Goal: Information Seeking & Learning: Understand process/instructions

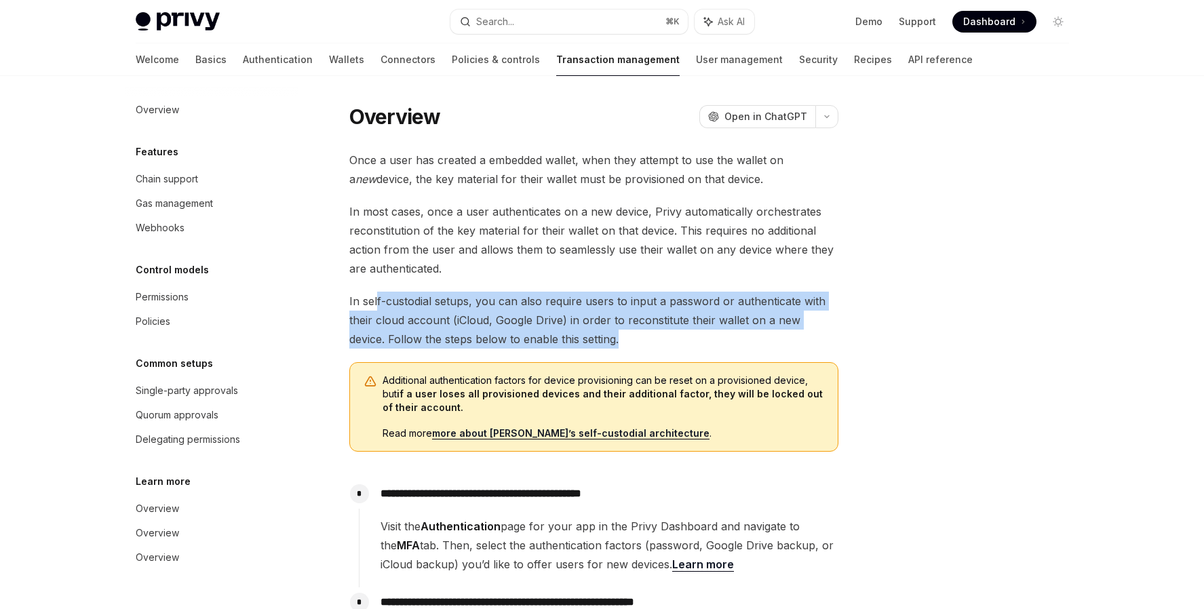
drag, startPoint x: 375, startPoint y: 309, endPoint x: 659, endPoint y: 340, distance: 285.9
click at [661, 340] on span "In self-custodial setups, you can also require users to input a password or aut…" at bounding box center [593, 320] width 489 height 57
click at [659, 340] on span "In self-custodial setups, you can also require users to input a password or aut…" at bounding box center [593, 320] width 489 height 57
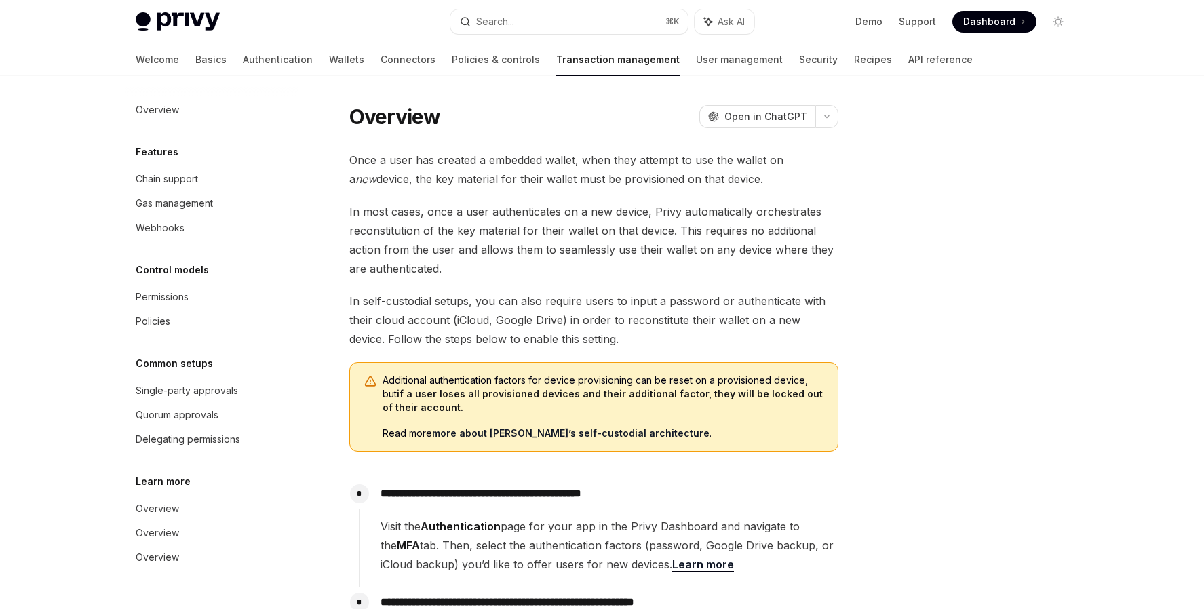
drag, startPoint x: 722, startPoint y: 343, endPoint x: 587, endPoint y: 307, distance: 139.5
click at [587, 307] on span "In self-custodial setups, you can also require users to input a password or aut…" at bounding box center [593, 320] width 489 height 57
click at [558, 299] on span "In self-custodial setups, you can also require users to input a password or aut…" at bounding box center [593, 320] width 489 height 57
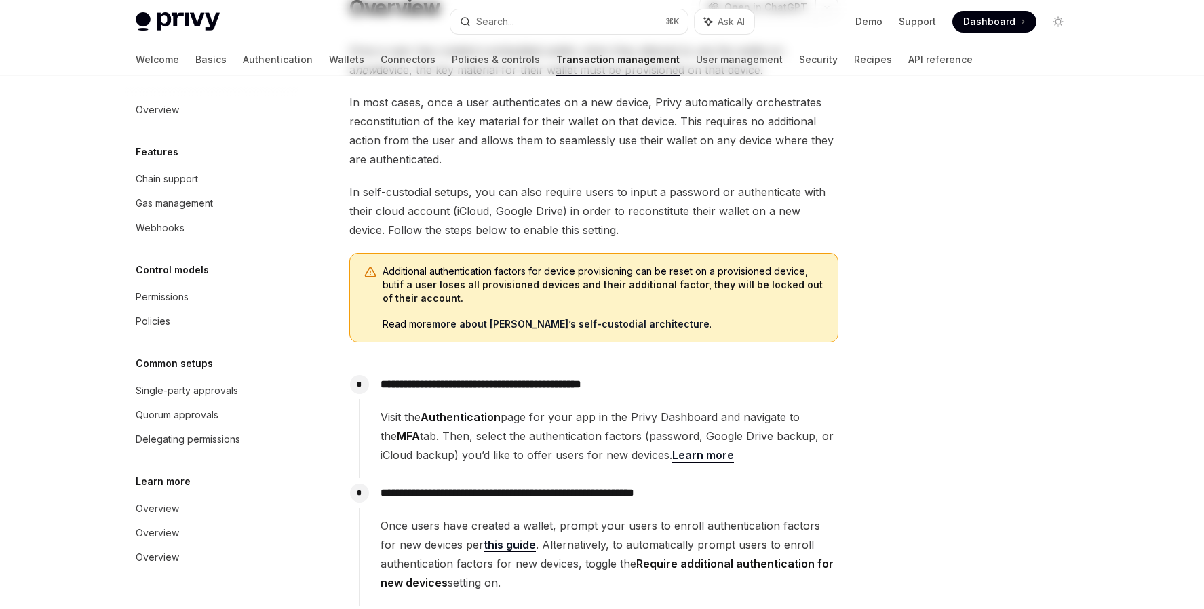
scroll to position [138, 0]
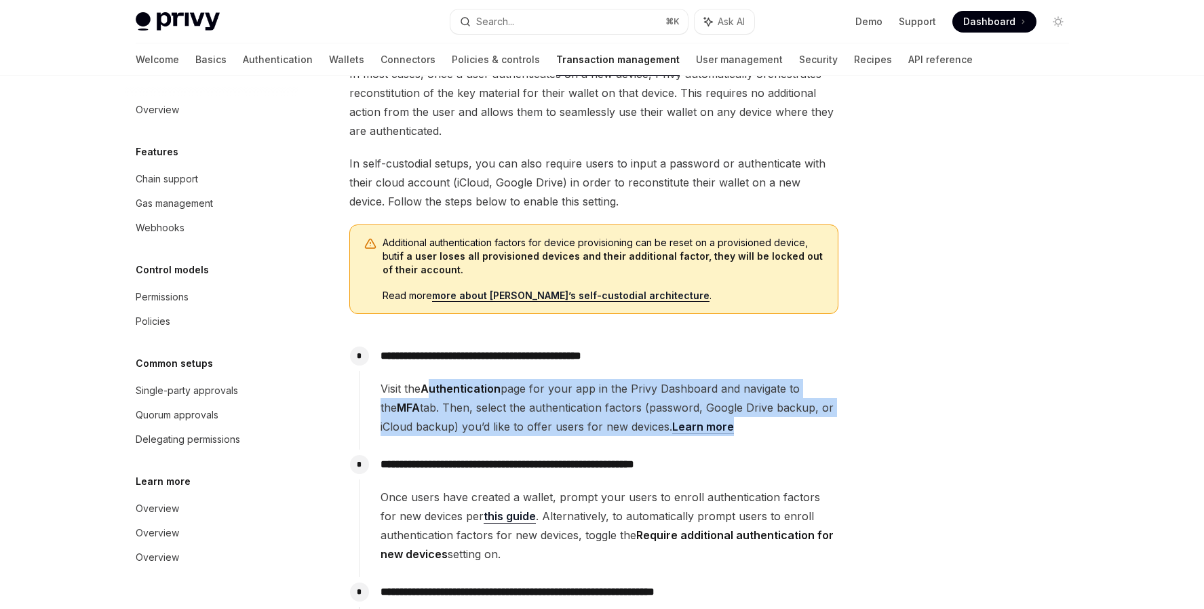
drag, startPoint x: 434, startPoint y: 394, endPoint x: 810, endPoint y: 419, distance: 377.4
click at [810, 419] on span "Visit the Authentication page for your app in the Privy Dashboard and navigate …" at bounding box center [609, 407] width 457 height 57
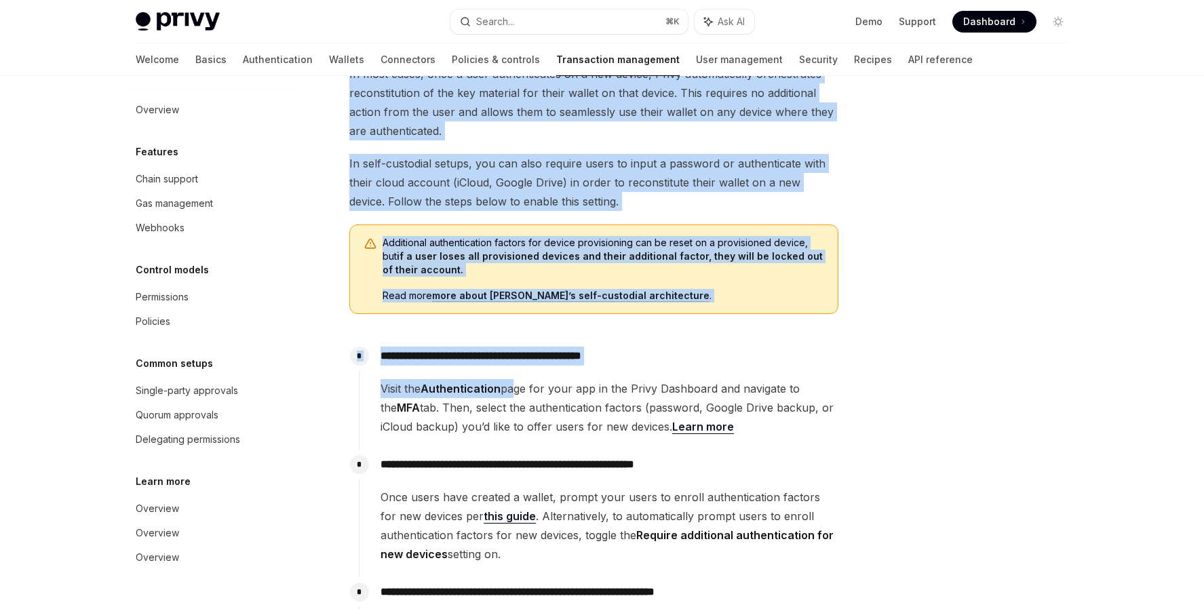
drag, startPoint x: 883, startPoint y: 435, endPoint x: 515, endPoint y: 388, distance: 370.7
click at [513, 387] on div "Overview OpenAI Open in ChatGPT OpenAI Open in ChatGPT Once a user has created …" at bounding box center [602, 380] width 955 height 884
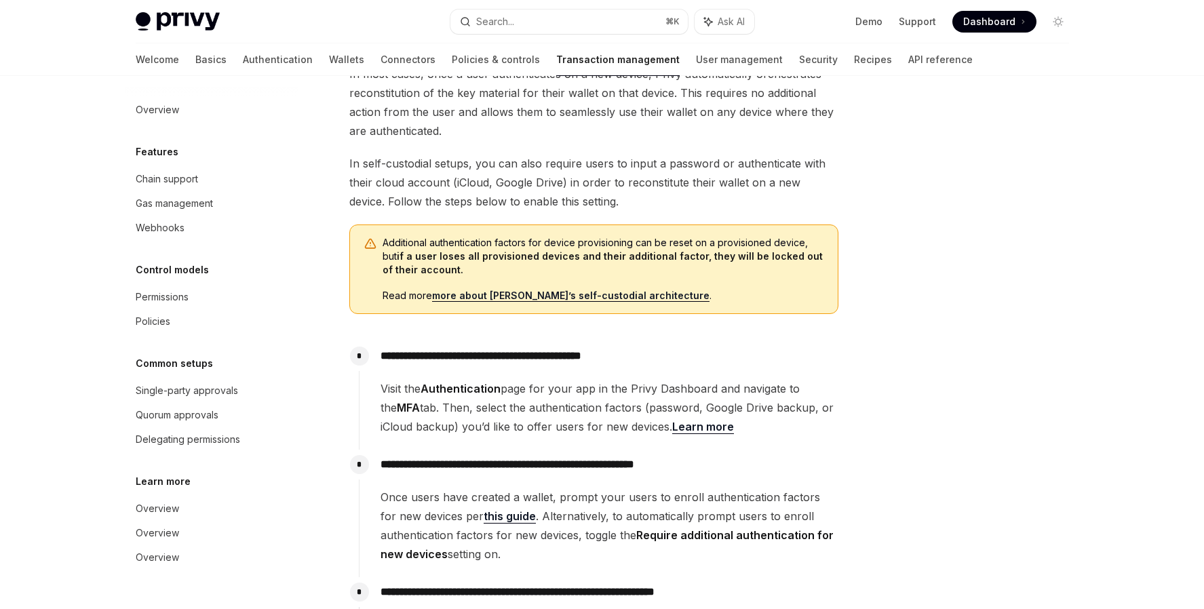
click at [515, 388] on span "Visit the Authentication page for your app in the Privy Dashboard and navigate …" at bounding box center [609, 407] width 457 height 57
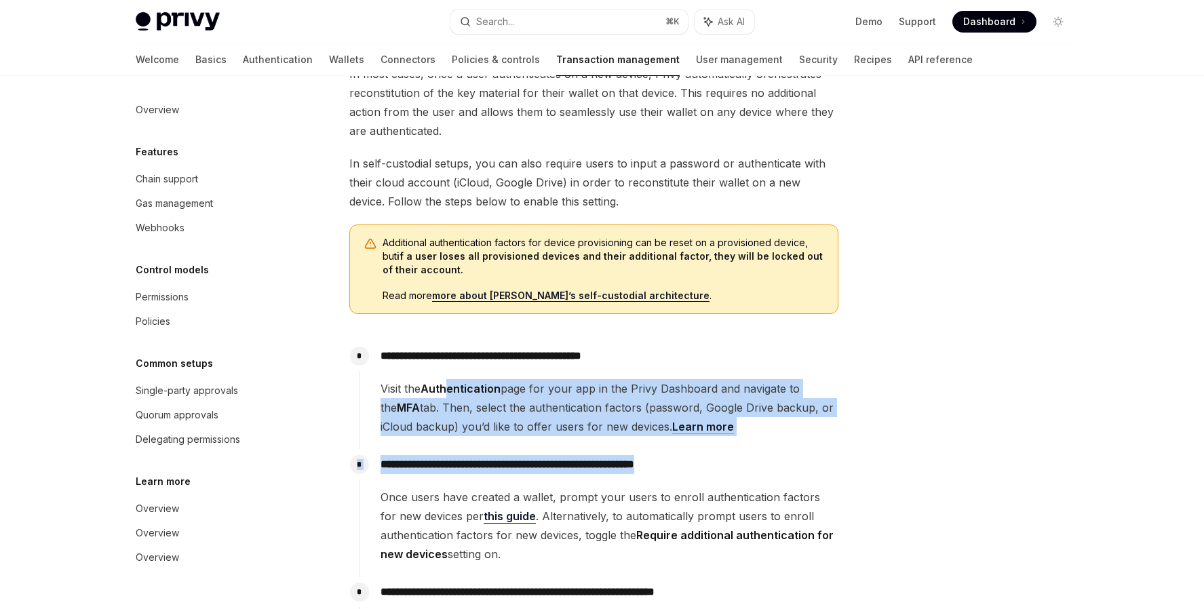
drag, startPoint x: 461, startPoint y: 390, endPoint x: 823, endPoint y: 455, distance: 368.1
click at [823, 455] on div "**********" at bounding box center [599, 504] width 480 height 326
click at [823, 455] on p "**********" at bounding box center [609, 464] width 457 height 19
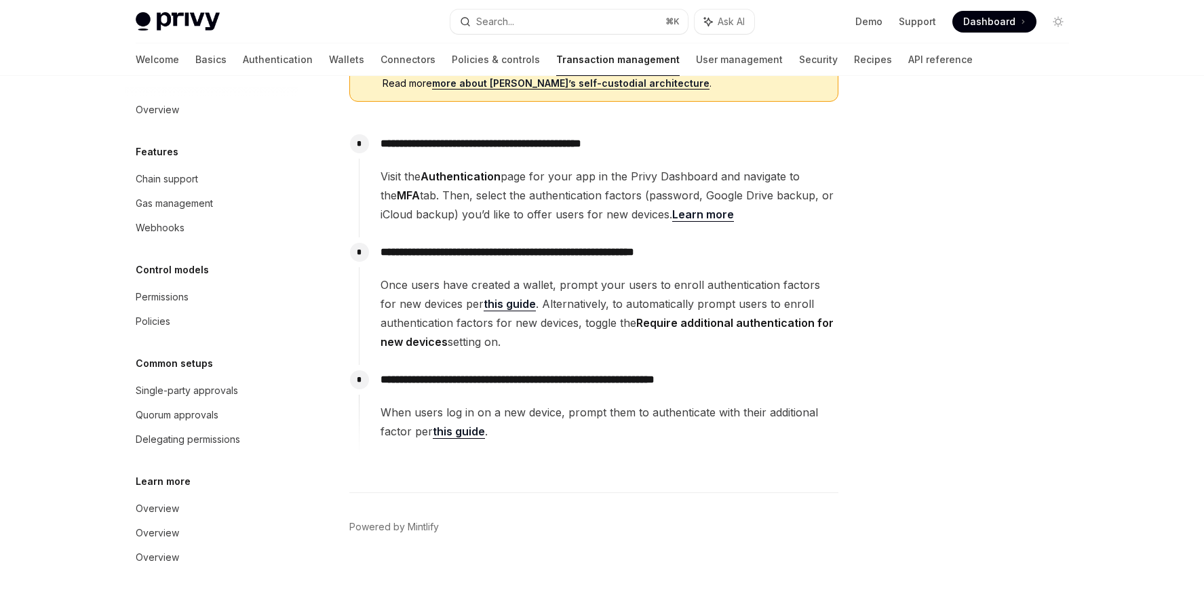
scroll to position [349, 0]
click at [495, 306] on link "this guide" at bounding box center [510, 305] width 52 height 14
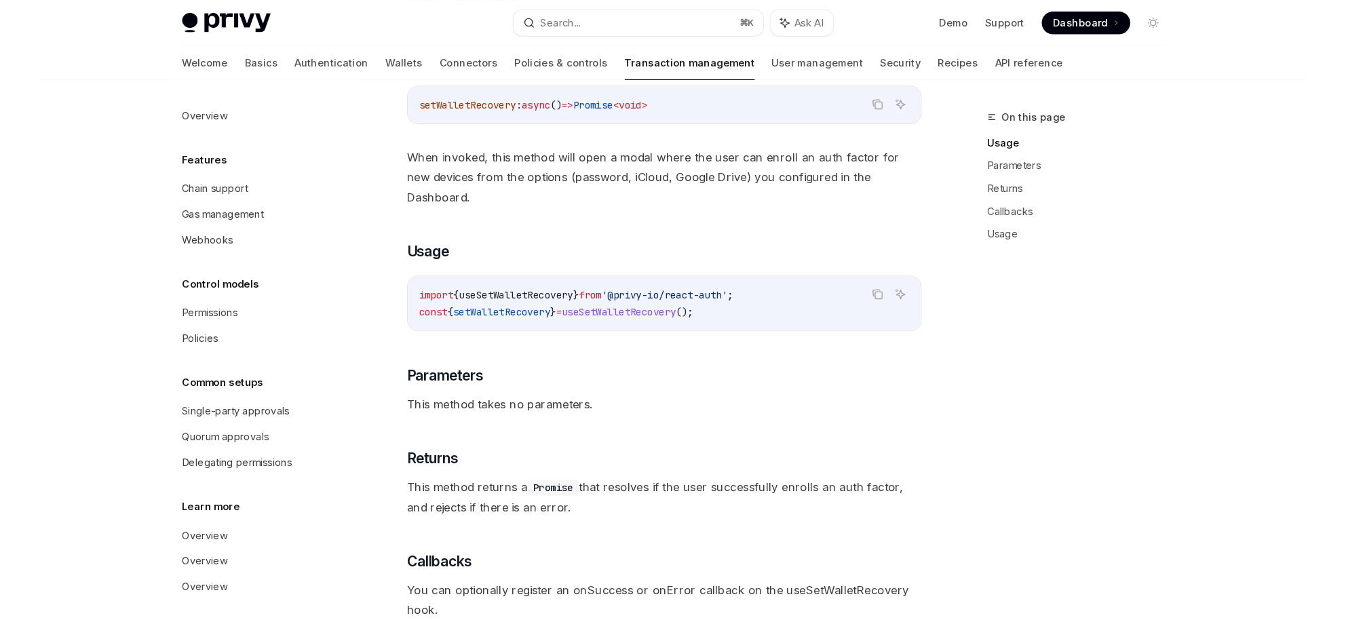
scroll to position [181, 0]
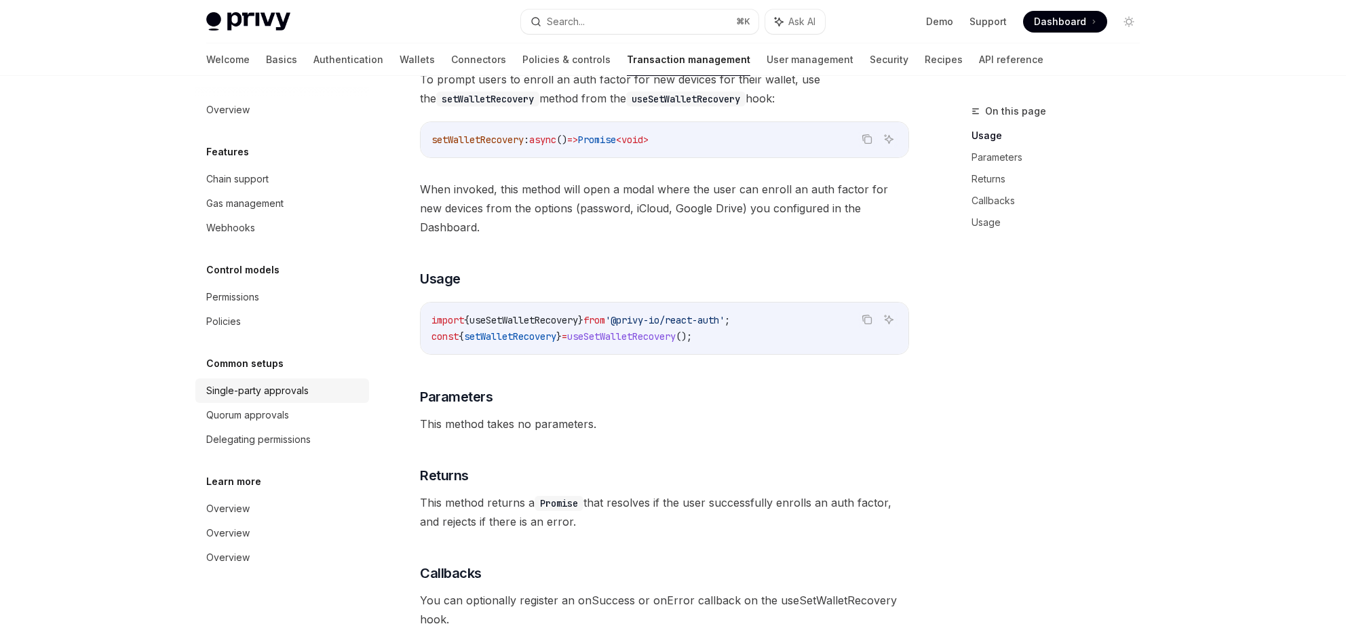
click at [235, 393] on div "Single-party approvals" at bounding box center [257, 391] width 102 height 16
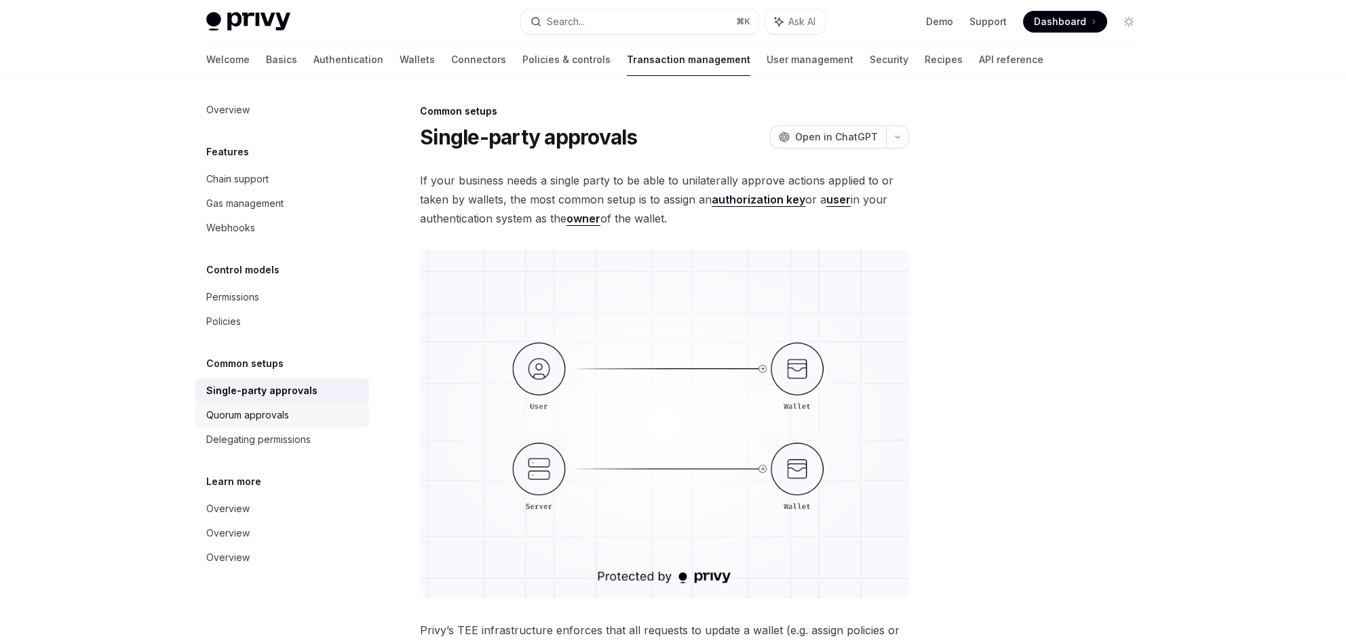
click at [296, 413] on div "Quorum approvals" at bounding box center [283, 415] width 155 height 16
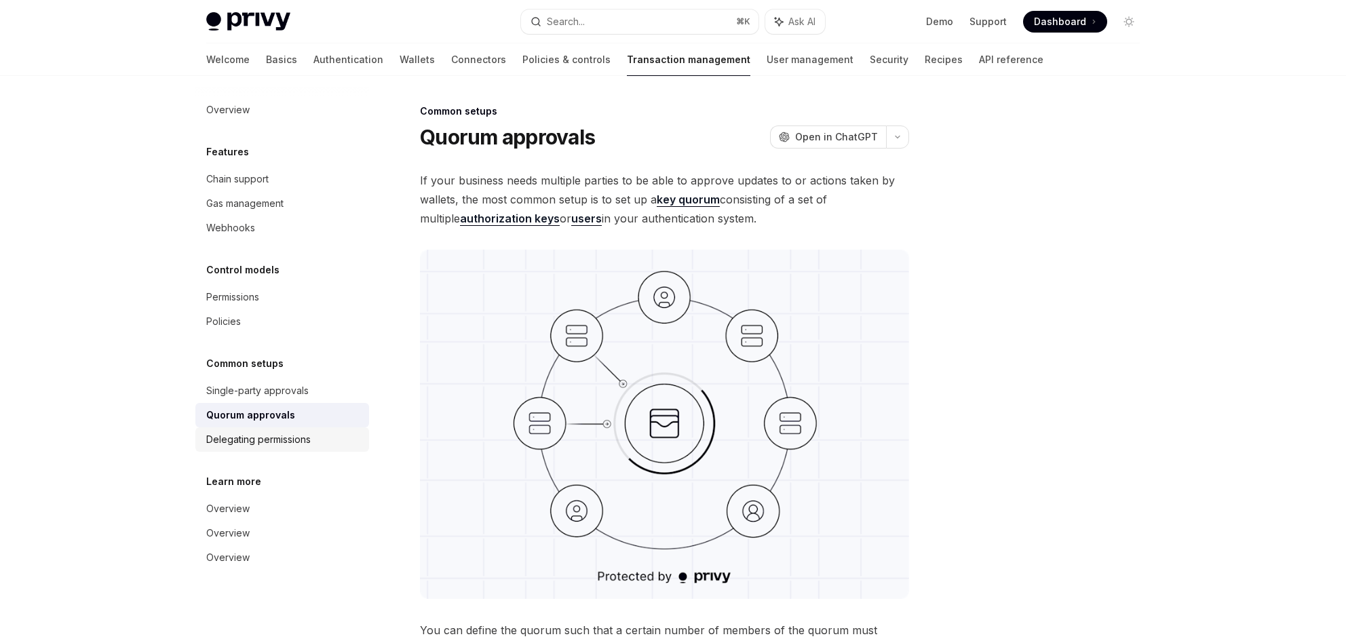
click at [292, 434] on div "Delegating permissions" at bounding box center [258, 439] width 104 height 16
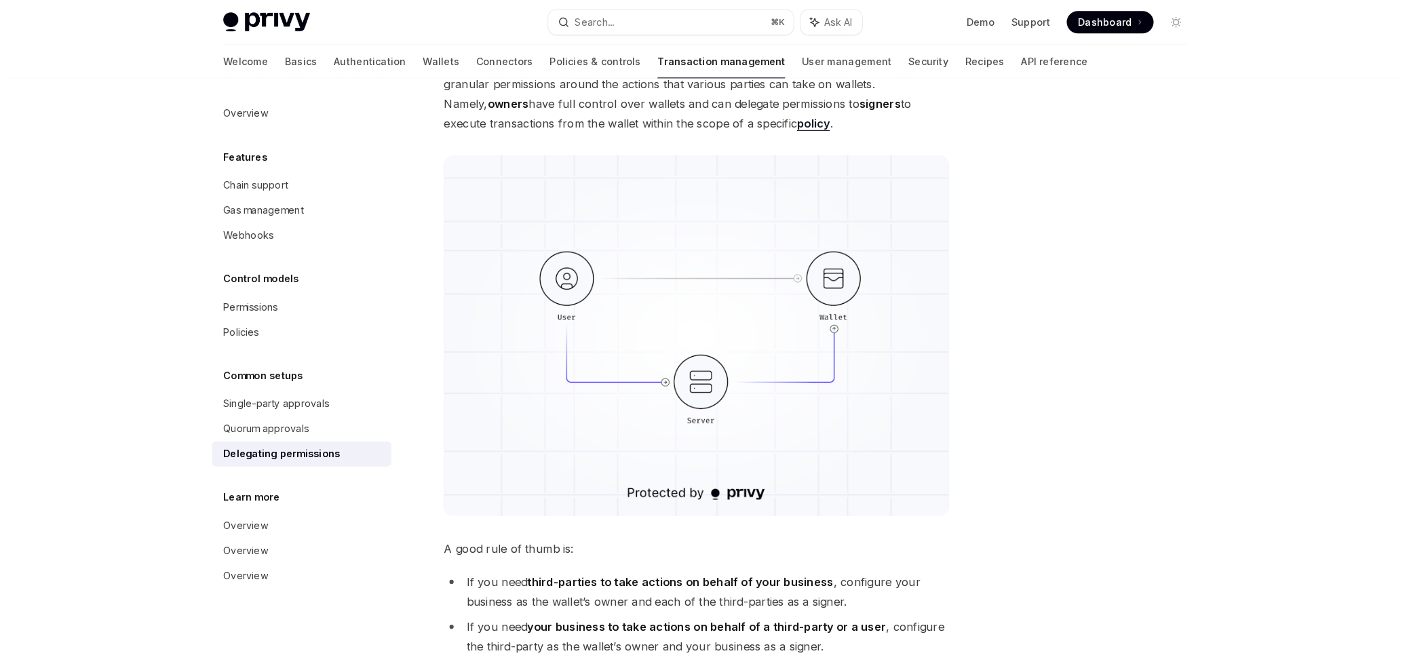
scroll to position [26, 0]
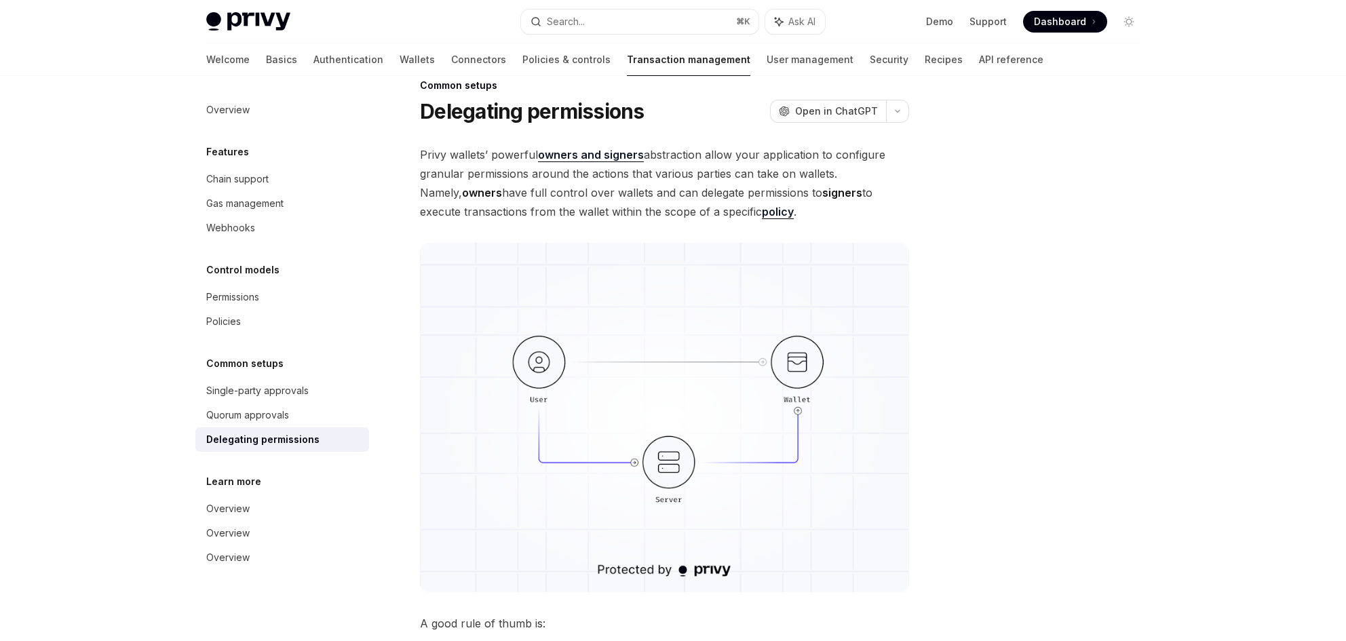
type textarea "*"
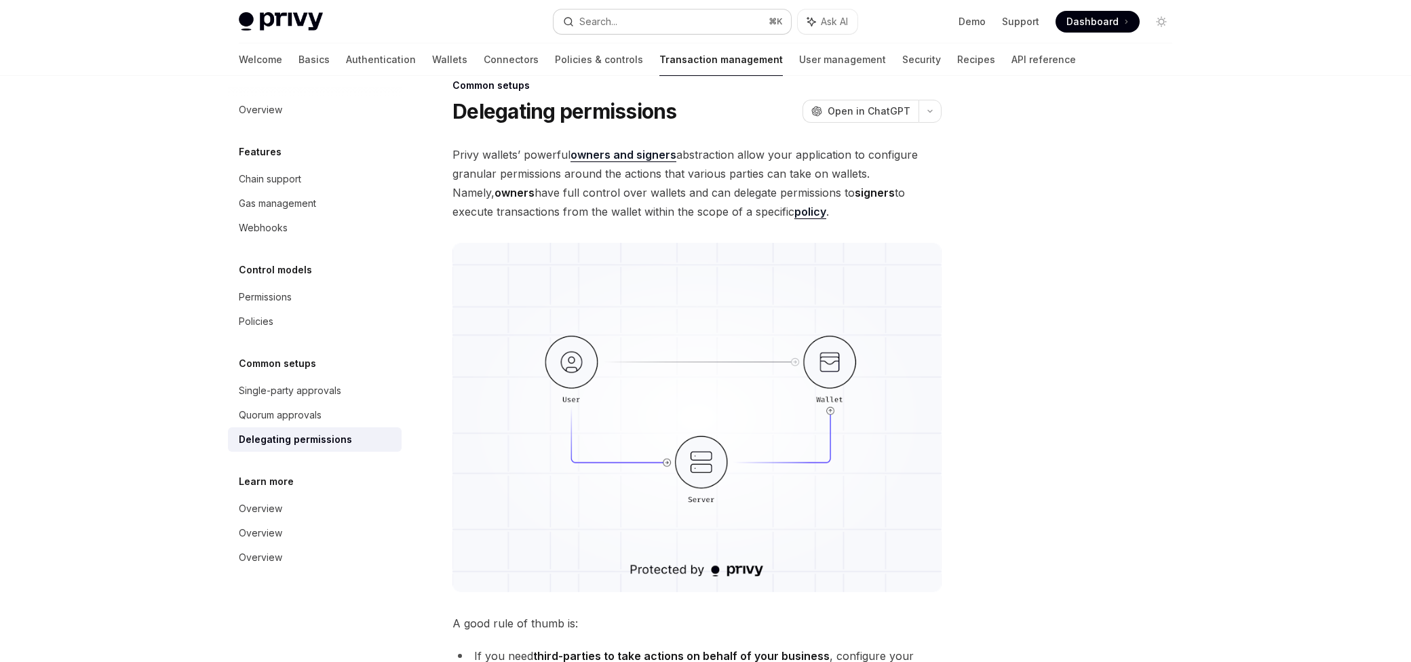
click at [602, 24] on div "Search..." at bounding box center [598, 22] width 38 height 16
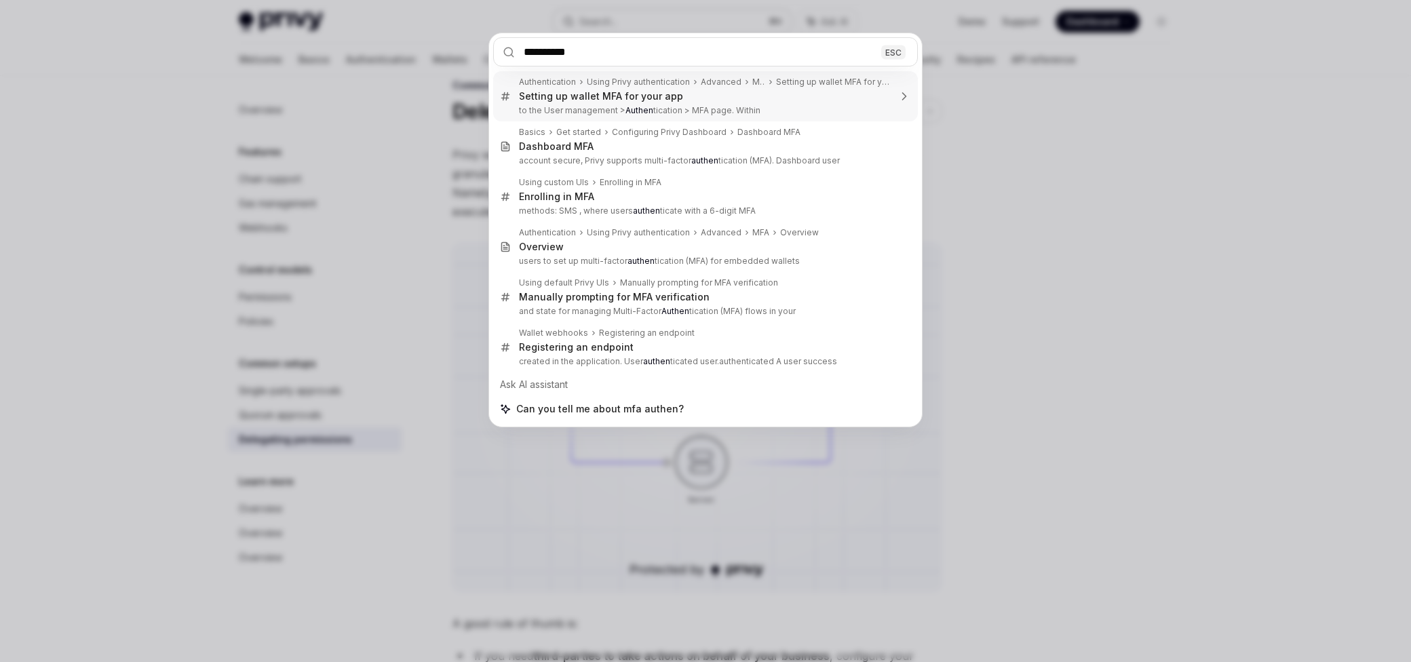
type input "**********"
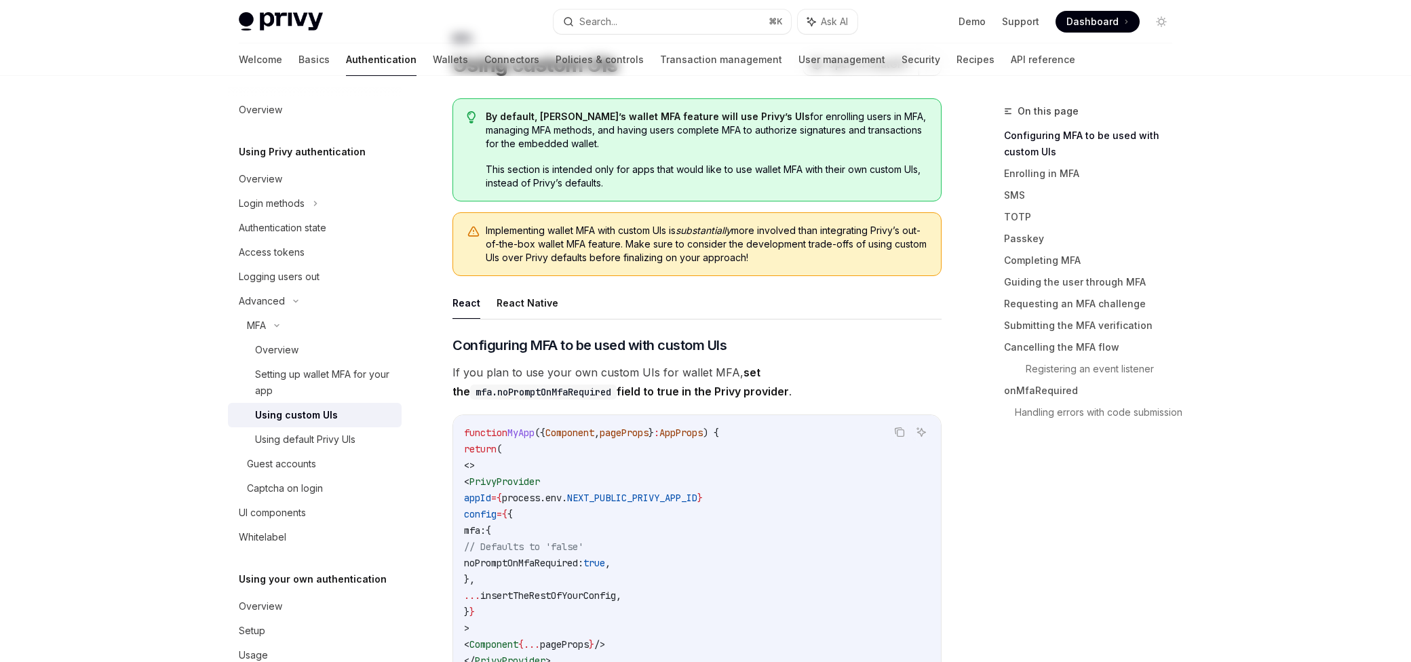
scroll to position [80, 0]
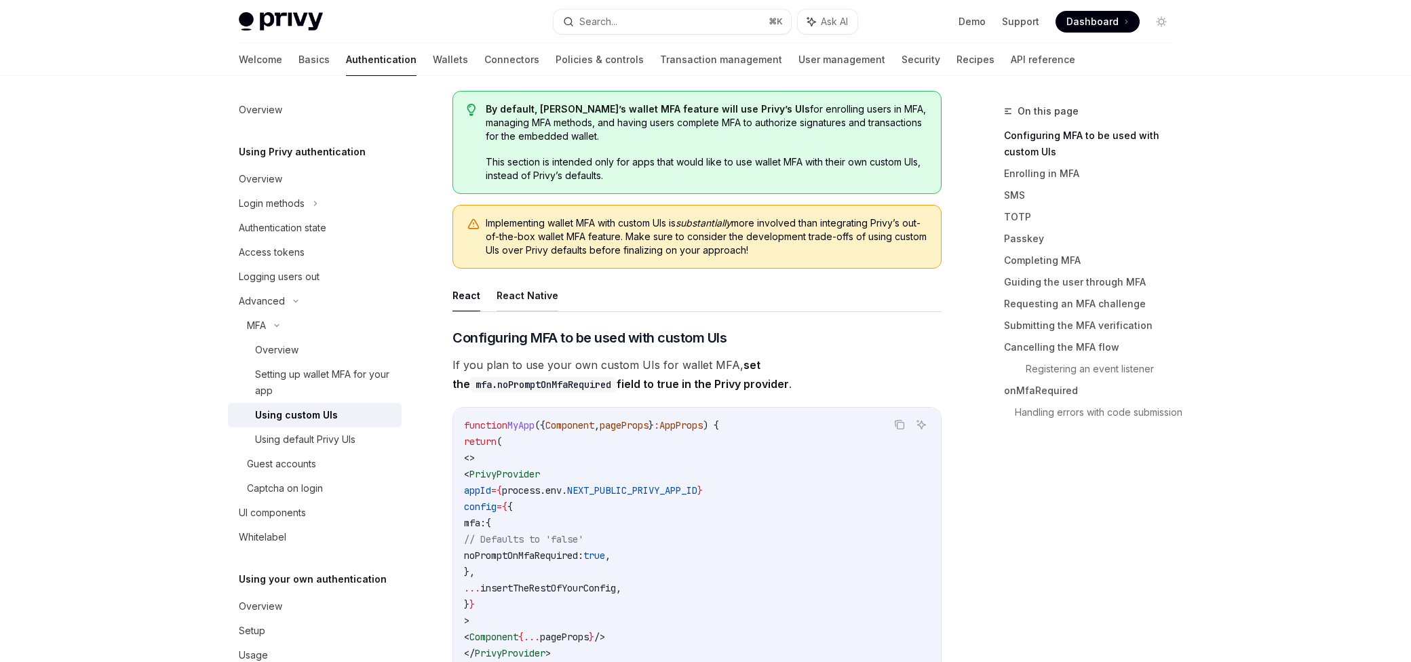
click at [533, 294] on button "React Native" at bounding box center [528, 296] width 62 height 32
type textarea "*"
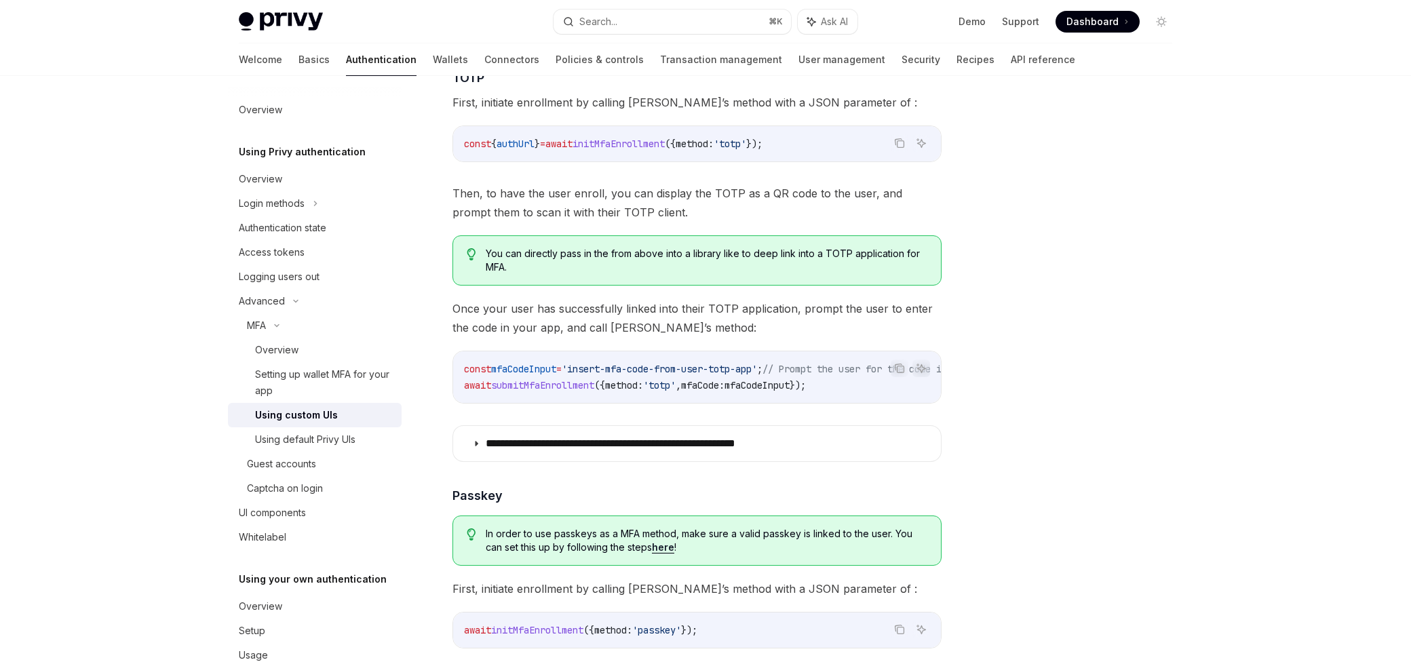
scroll to position [1214, 0]
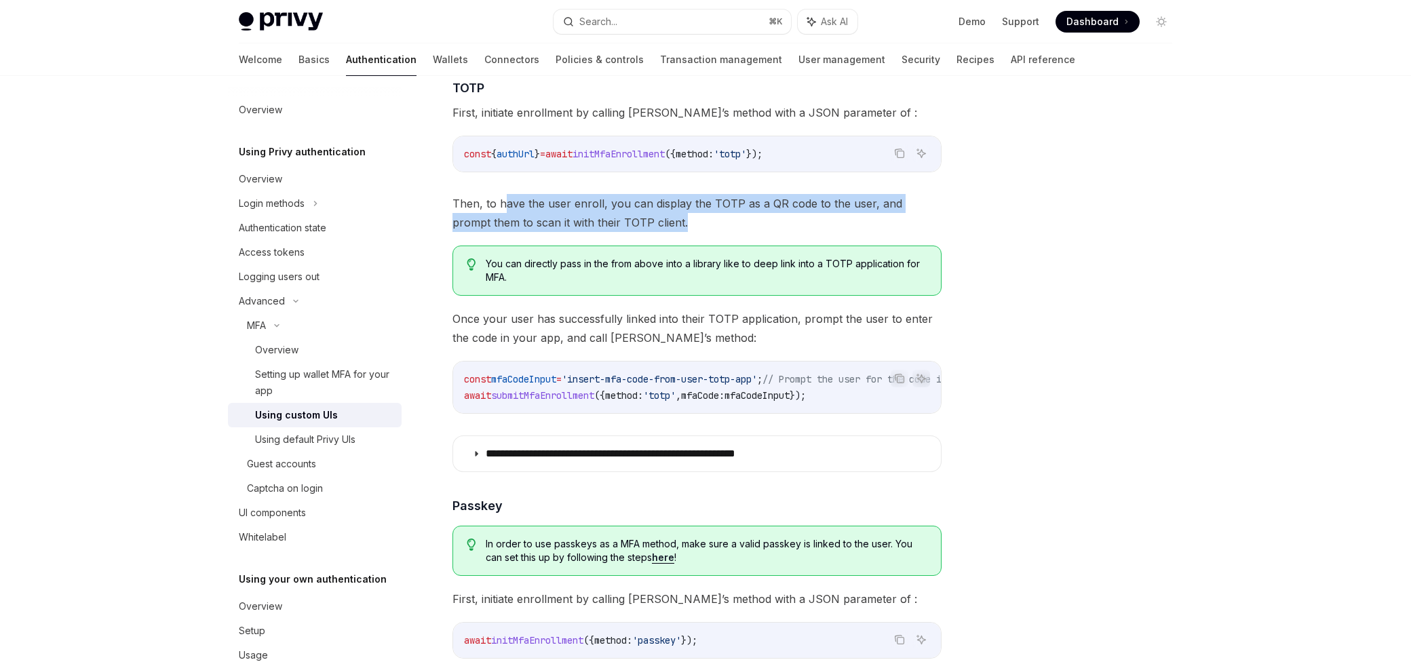
drag, startPoint x: 503, startPoint y: 196, endPoint x: 683, endPoint y: 224, distance: 181.9
click at [685, 225] on span "Then, to have the user enroll, you can display the TOTP as a QR code to the use…" at bounding box center [697, 213] width 489 height 38
click at [683, 224] on span "Then, to have the user enroll, you can display the TOTP as a QR code to the use…" at bounding box center [697, 213] width 489 height 38
drag, startPoint x: 725, startPoint y: 224, endPoint x: 461, endPoint y: 188, distance: 265.7
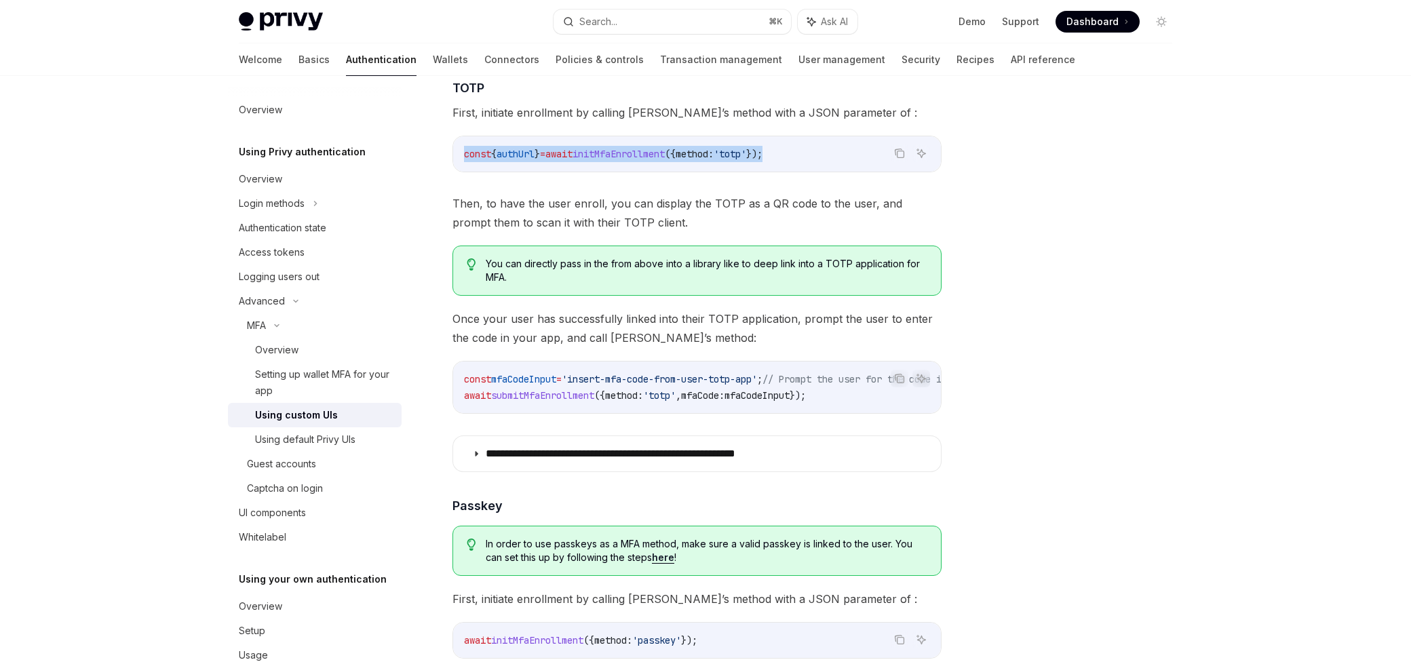
drag, startPoint x: 463, startPoint y: 154, endPoint x: 837, endPoint y: 159, distance: 373.2
click at [831, 159] on code "const { authUrl } = await initMfaEnrollment ({ method: 'totp' });" at bounding box center [697, 154] width 466 height 16
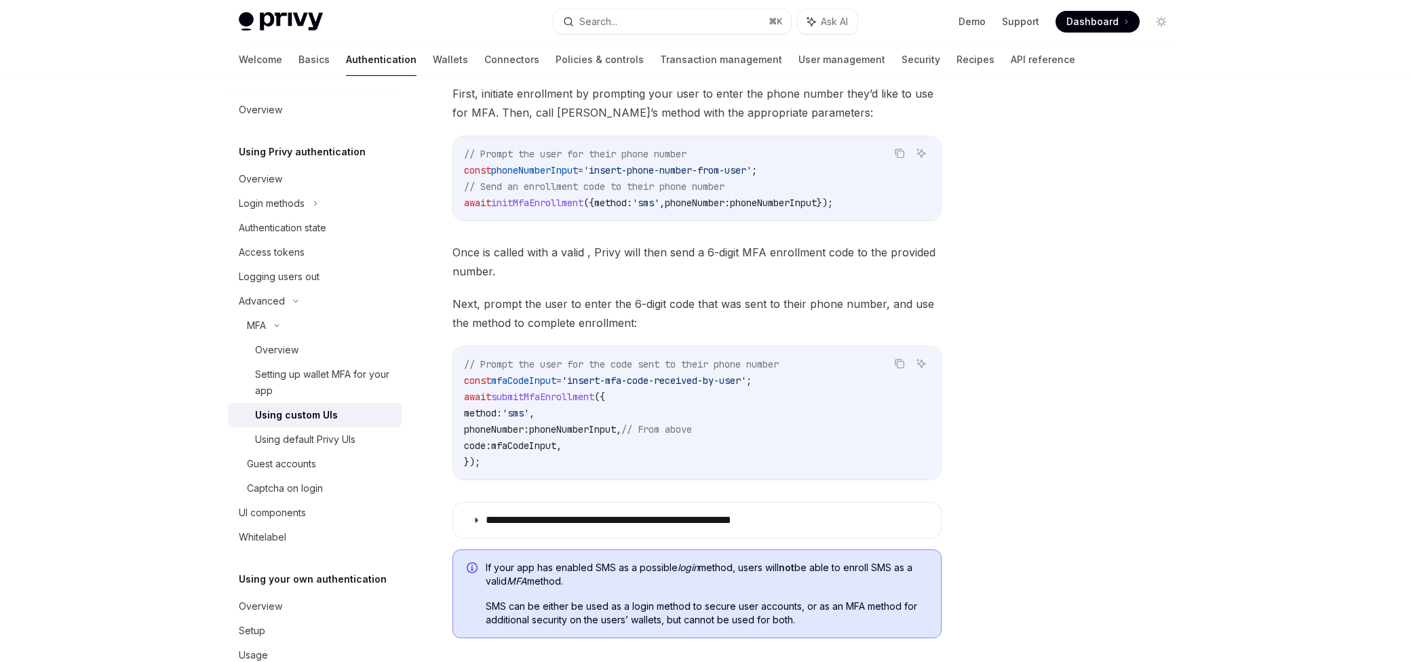
scroll to position [640, 0]
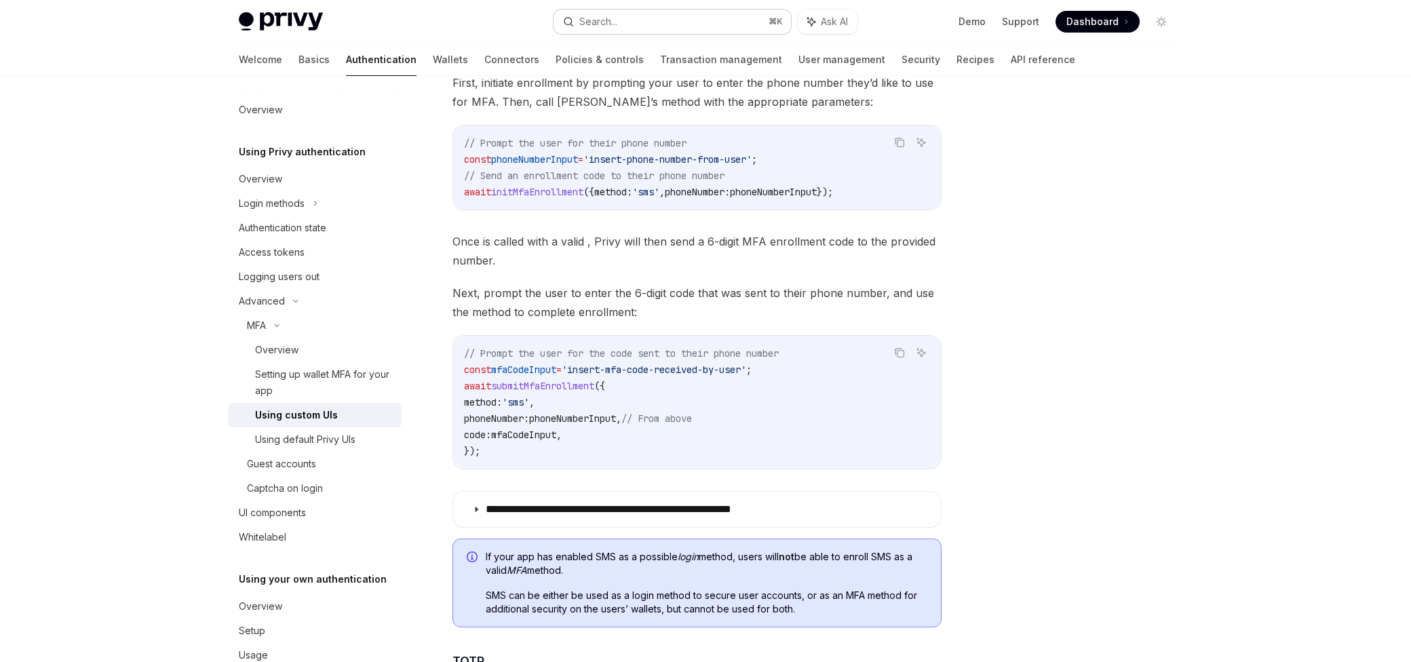
click at [574, 14] on div "Search..." at bounding box center [590, 22] width 54 height 16
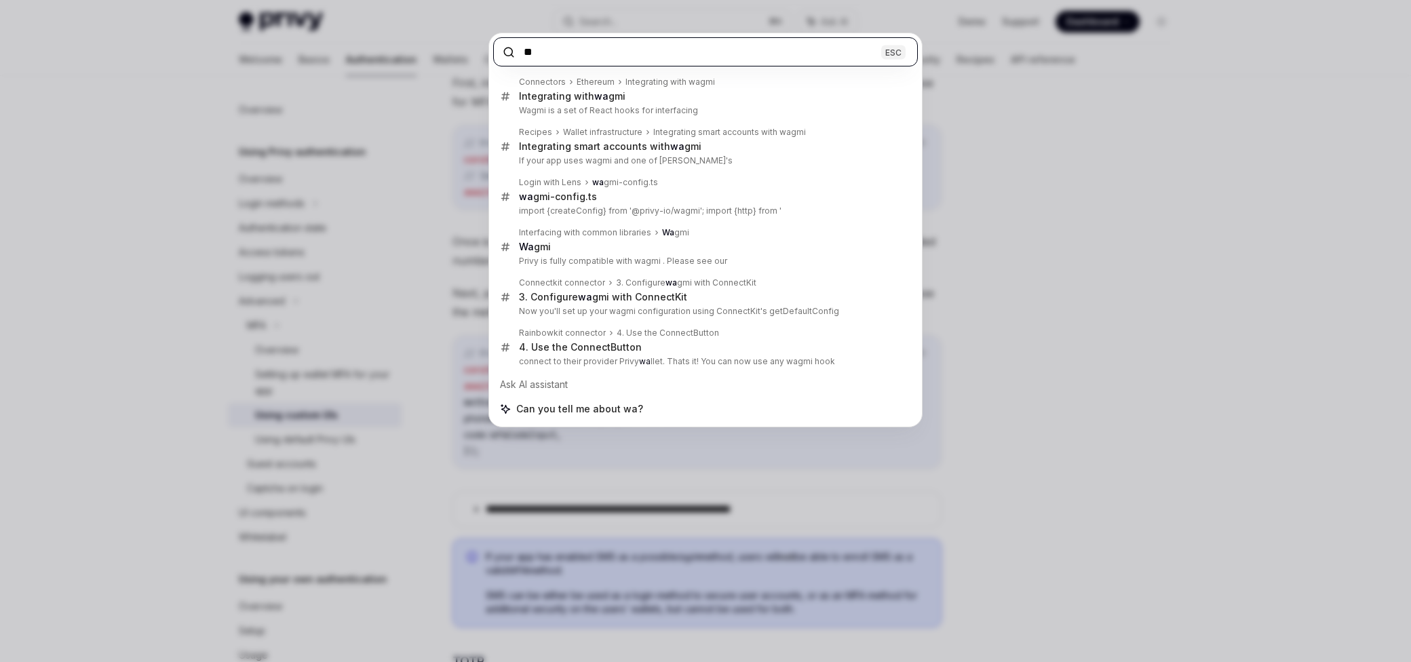
click at [572, 57] on input "**" at bounding box center [705, 51] width 425 height 29
click at [572, 57] on input "*" at bounding box center [705, 51] width 425 height 29
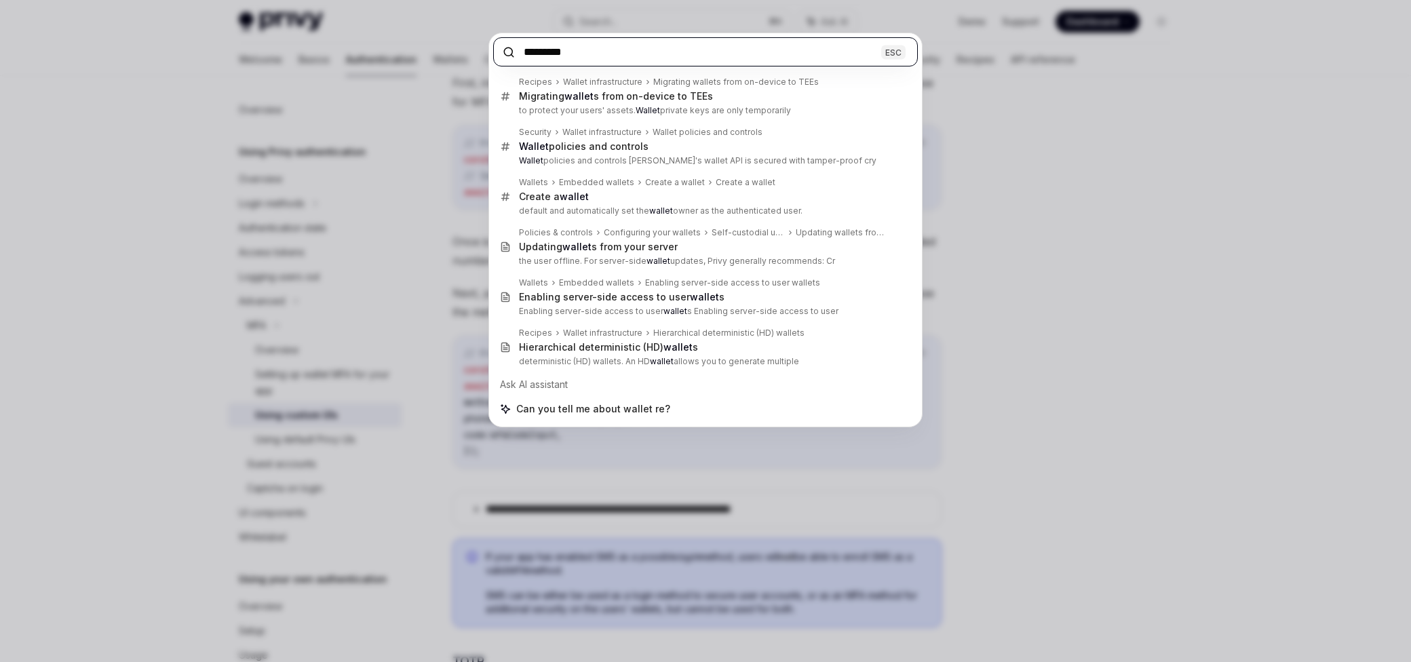
click at [558, 56] on input "*********" at bounding box center [705, 51] width 425 height 29
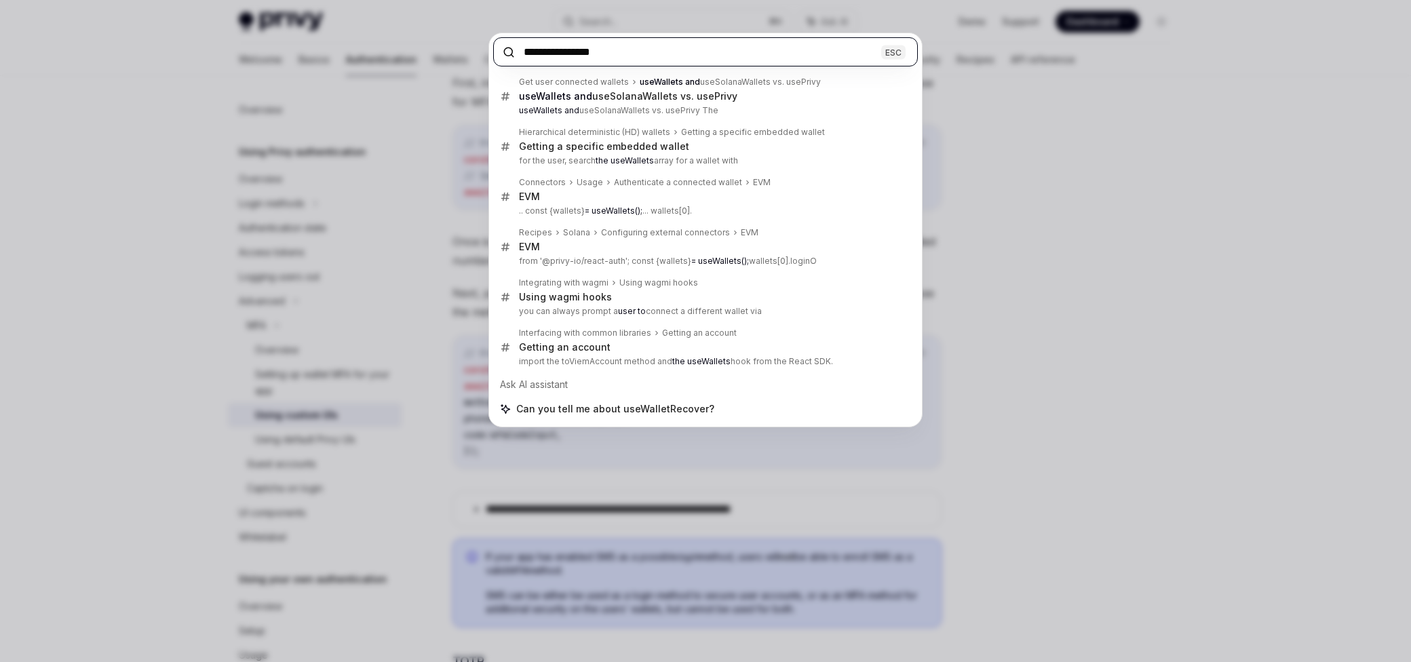
click at [609, 52] on input "**********" at bounding box center [705, 51] width 425 height 29
paste input "**"
type input "**********"
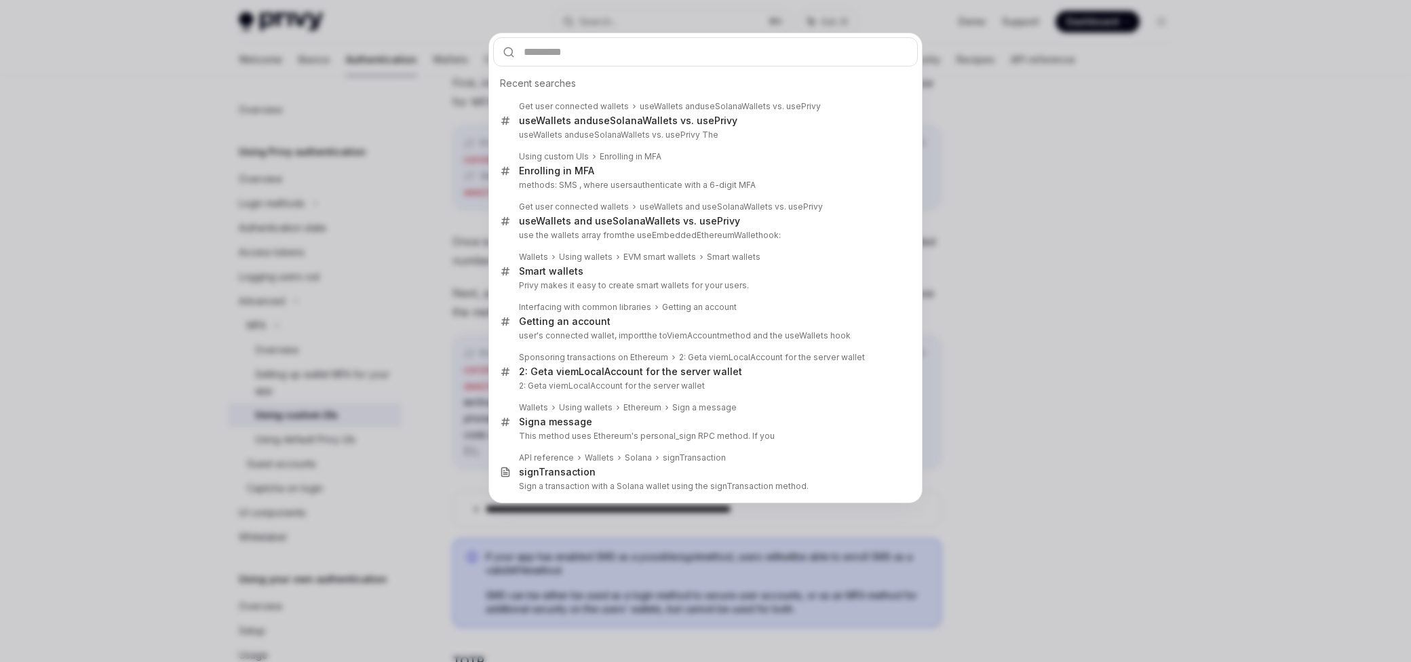
type textarea "*"
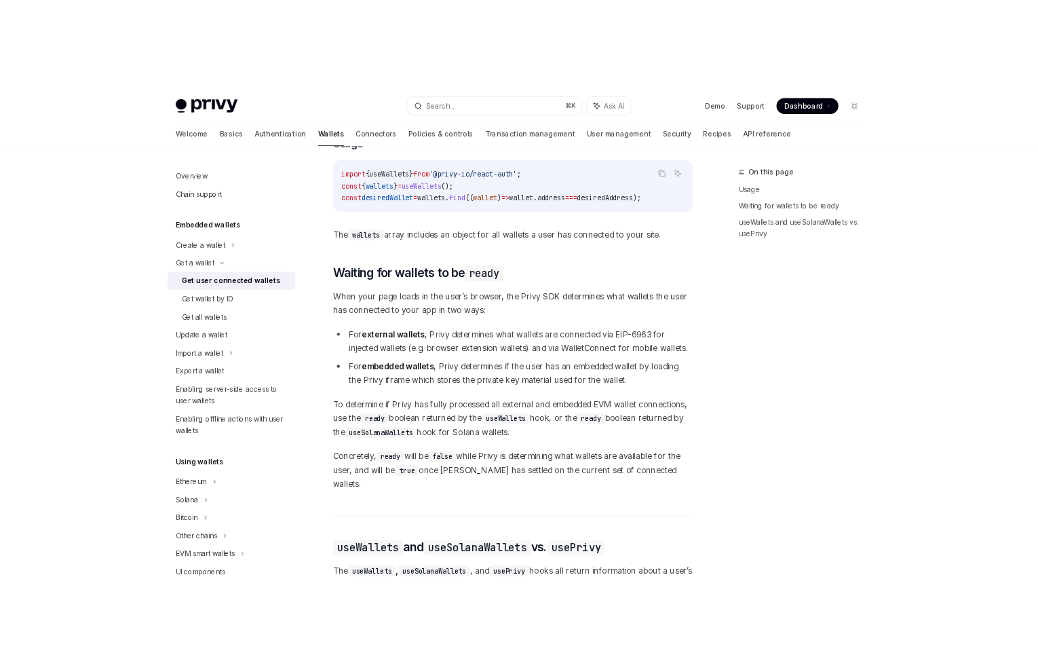
scroll to position [1134, 0]
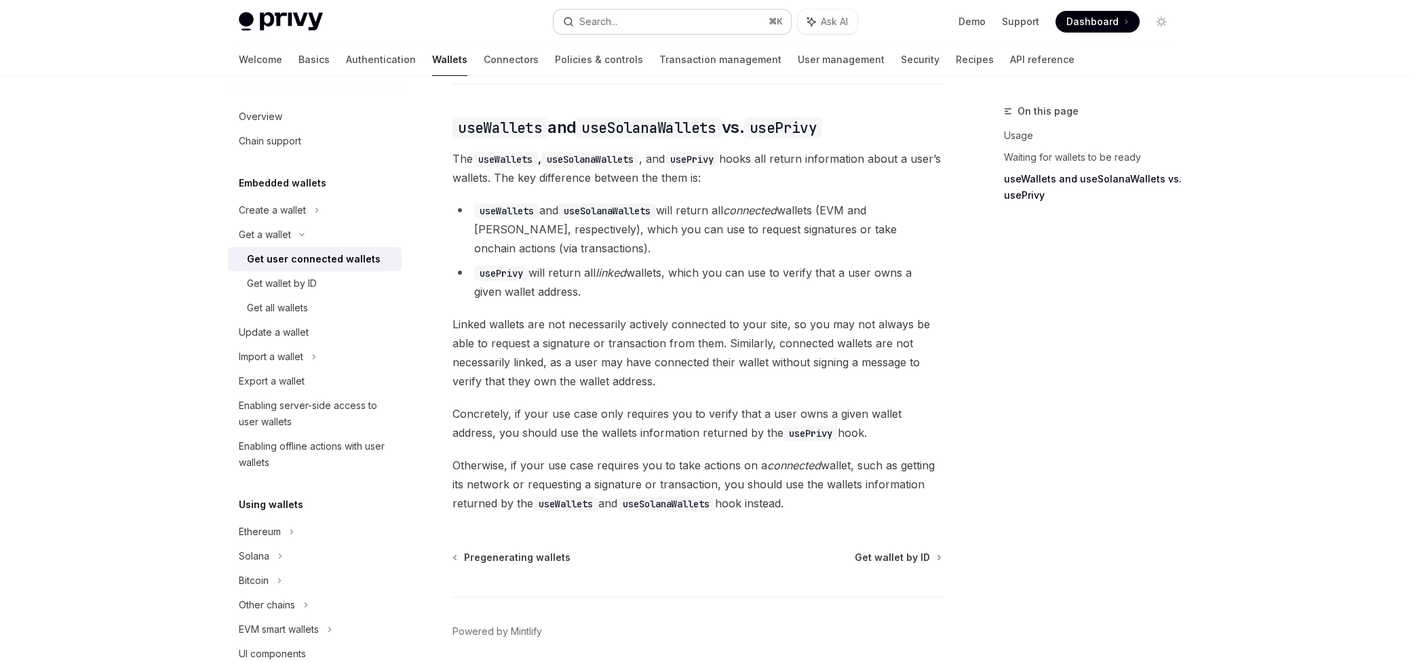
click at [617, 12] on button "Search... ⌘ K" at bounding box center [672, 21] width 237 height 24
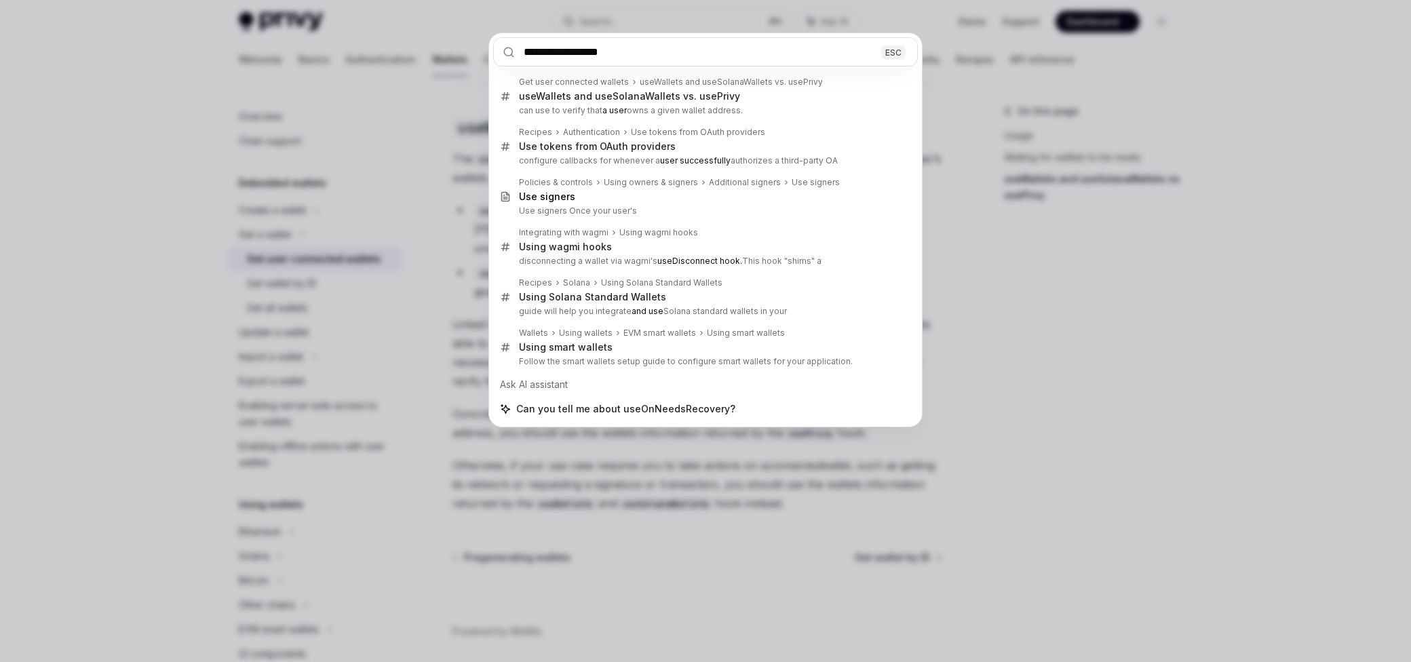
type input "**********"
click at [573, 432] on div "**********" at bounding box center [705, 331] width 1411 height 662
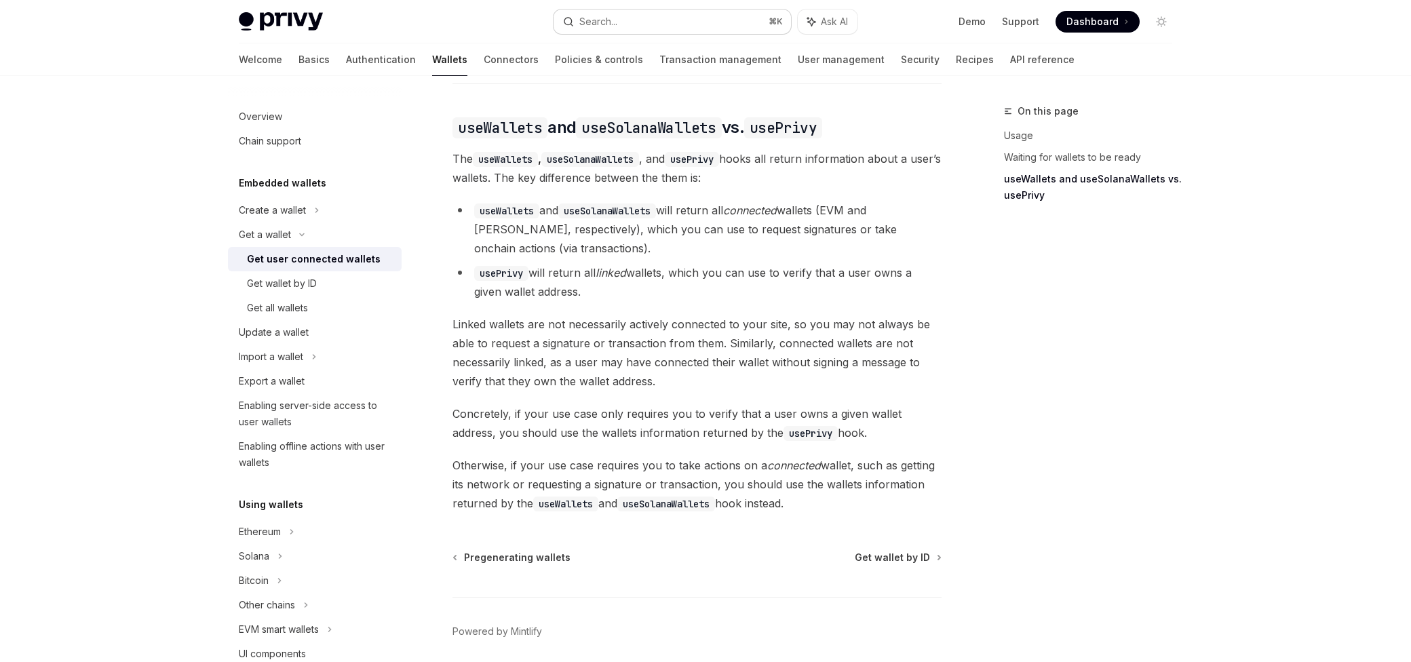
click at [617, 12] on button "Search... ⌘ K" at bounding box center [672, 21] width 237 height 24
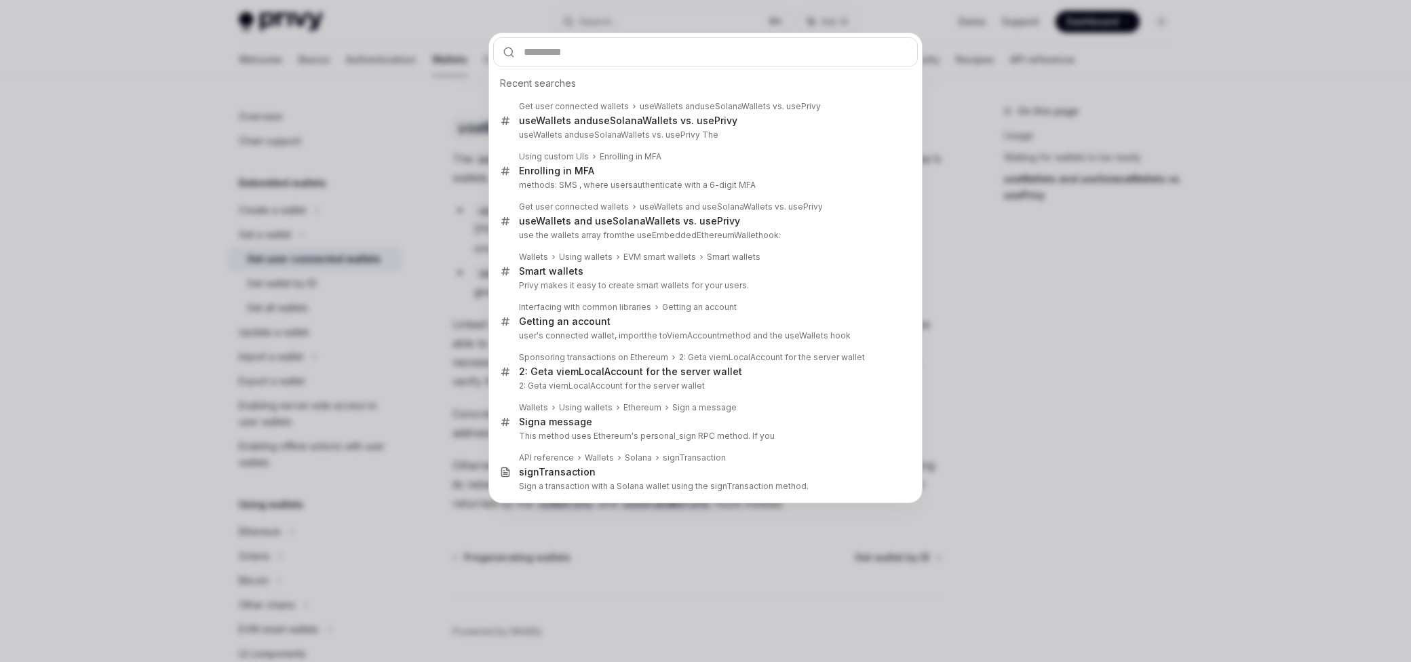
type input "**********"
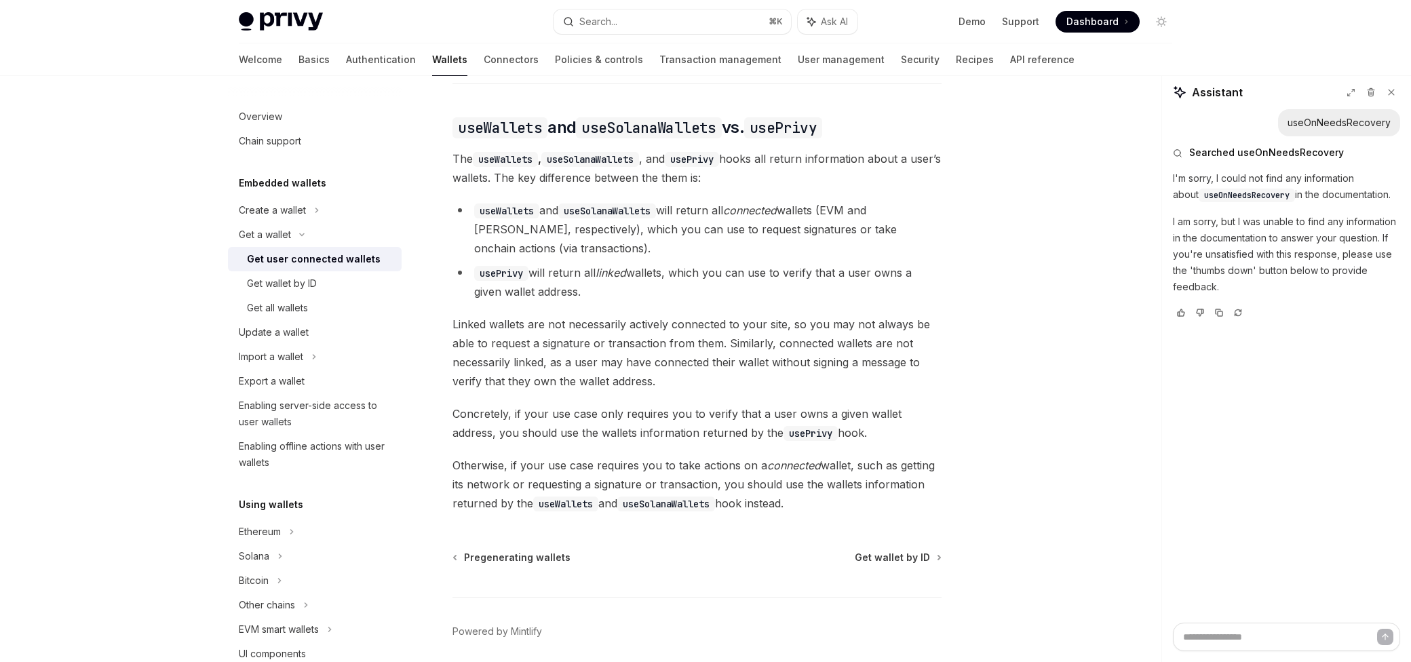
click at [619, 165] on span "The useWallets , useSolanaWallets , and usePrivy hooks all return information a…" at bounding box center [697, 168] width 489 height 38
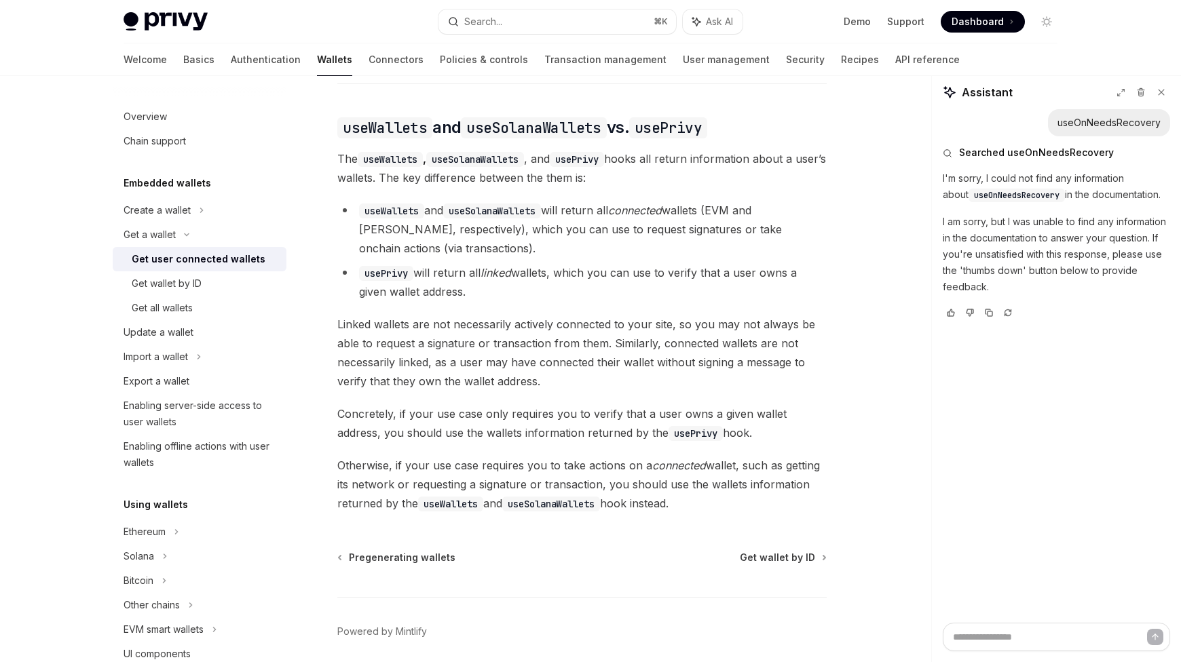
type textarea "*"
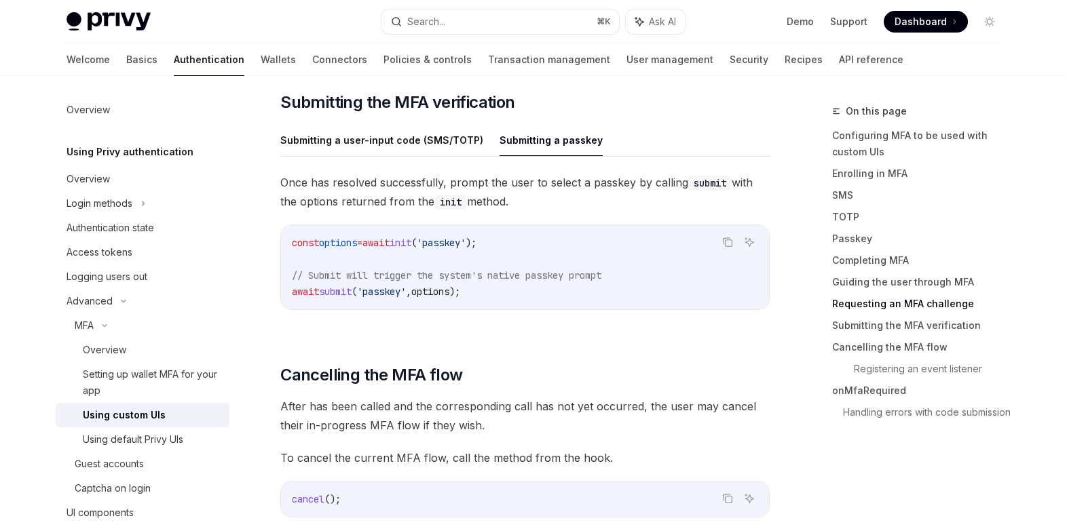
scroll to position [4033, 0]
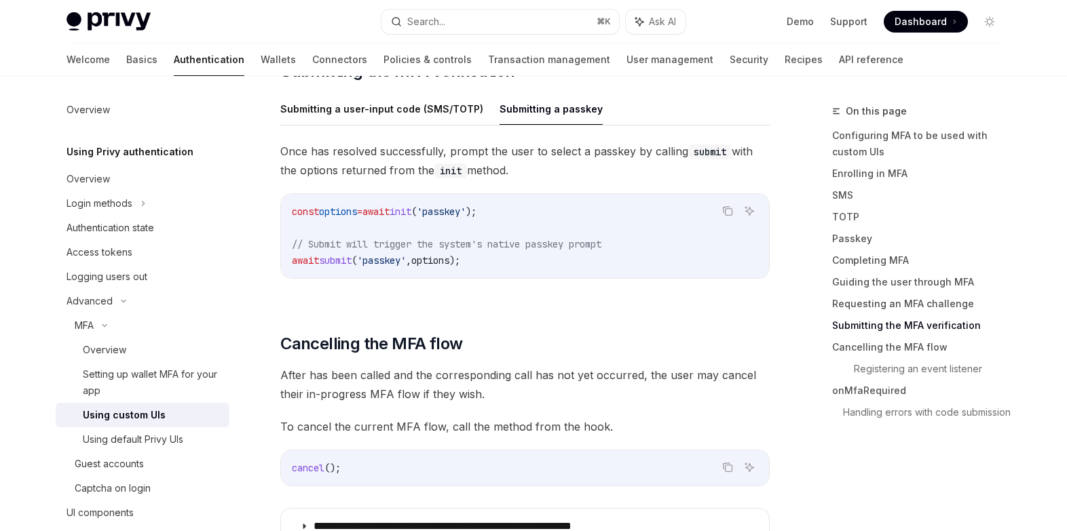
drag, startPoint x: 313, startPoint y: 152, endPoint x: 539, endPoint y: 164, distance: 226.3
click at [540, 165] on span "Once has resolved successfully, prompt the user to select a passkey by calling …" at bounding box center [524, 161] width 489 height 38
click at [539, 164] on span "Once has resolved successfully, prompt the user to select a passkey by calling …" at bounding box center [524, 161] width 489 height 38
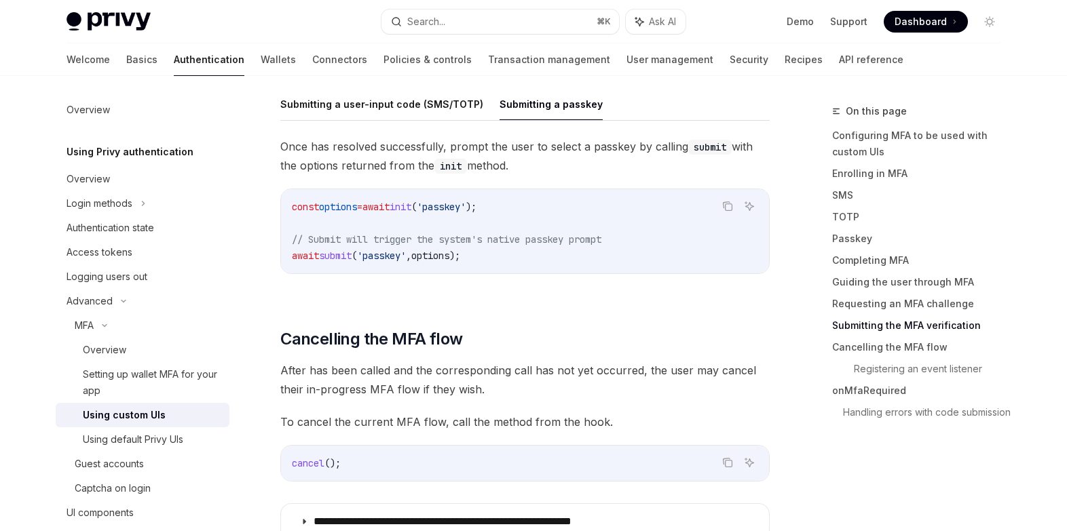
scroll to position [4071, 0]
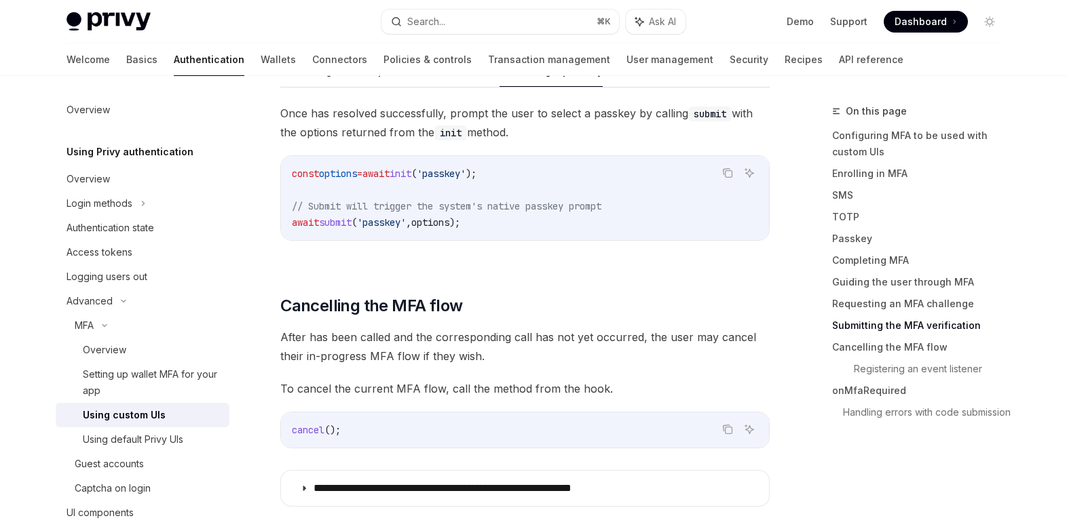
click at [539, 166] on code "const options = await init ( 'passkey' ); // Submit will trigger the system's n…" at bounding box center [525, 198] width 466 height 65
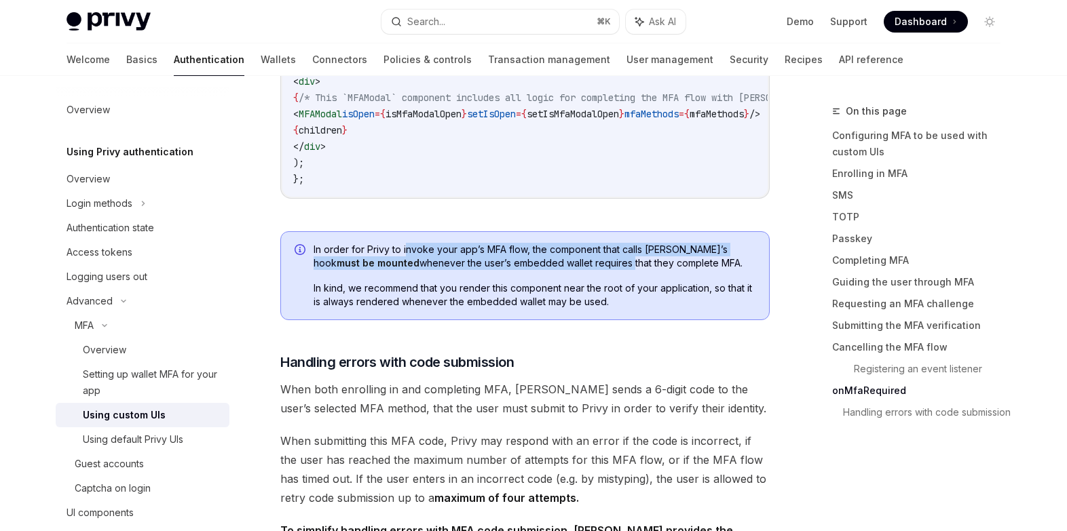
drag, startPoint x: 430, startPoint y: 250, endPoint x: 566, endPoint y: 267, distance: 136.7
click at [567, 268] on span "In order for Privy to invoke your app’s MFA flow, the component that calls Priv…" at bounding box center [534, 256] width 442 height 27
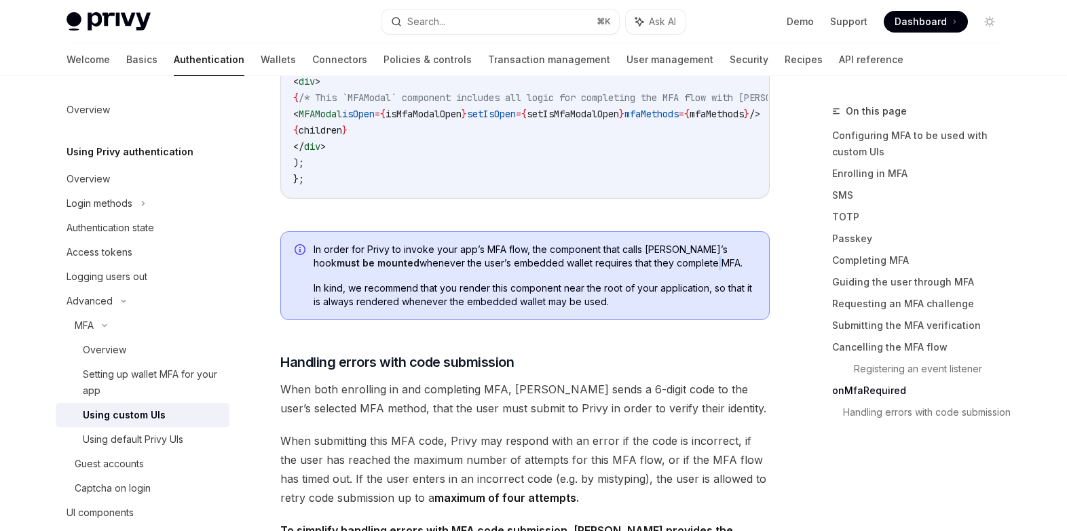
click at [651, 266] on span "In order for Privy to invoke your app’s MFA flow, the component that calls Priv…" at bounding box center [534, 256] width 442 height 27
drag, startPoint x: 709, startPoint y: 267, endPoint x: 391, endPoint y: 249, distance: 318.7
click at [391, 250] on span "In order for Privy to invoke your app’s MFA flow, the component that calls Priv…" at bounding box center [534, 256] width 442 height 27
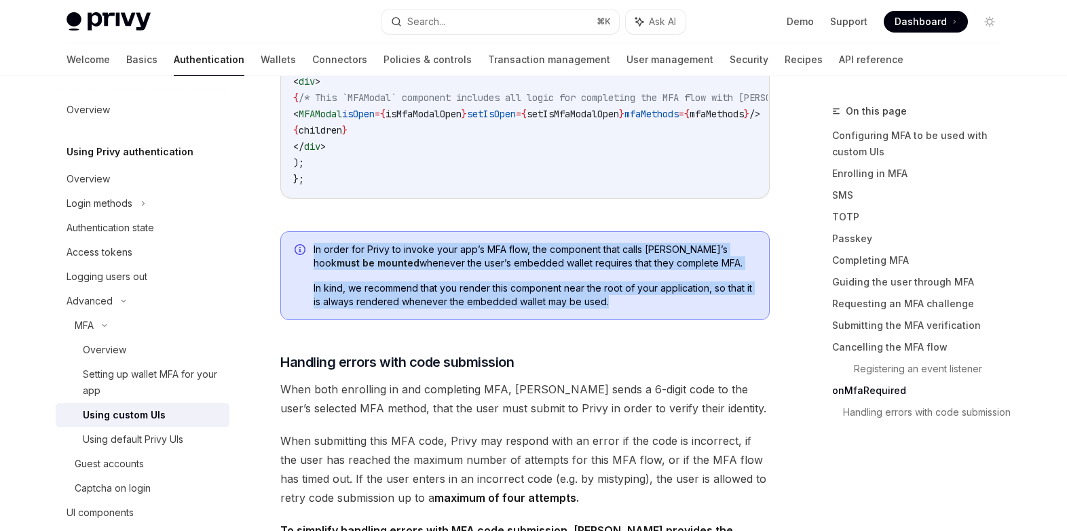
drag, startPoint x: 330, startPoint y: 293, endPoint x: 634, endPoint y: 306, distance: 304.9
click at [637, 307] on div "In order for Privy to invoke your app’s MFA flow, the component that calls Priv…" at bounding box center [524, 276] width 489 height 90
click at [634, 306] on span "In kind, we recommend that you render this component near the root of your appl…" at bounding box center [534, 295] width 442 height 27
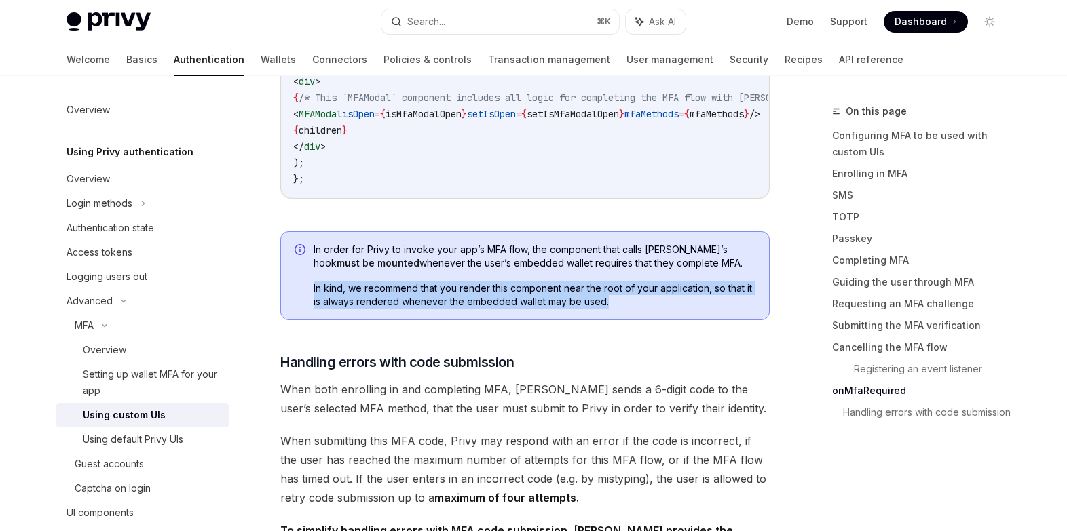
drag, startPoint x: 657, startPoint y: 306, endPoint x: 311, endPoint y: 293, distance: 346.3
click at [311, 293] on div "In order for Privy to invoke your app’s MFA flow, the component that calls Priv…" at bounding box center [524, 276] width 489 height 90
drag, startPoint x: 311, startPoint y: 293, endPoint x: 624, endPoint y: 304, distance: 313.6
click at [627, 305] on div "In order for Privy to invoke your app’s MFA flow, the component that calls Priv…" at bounding box center [524, 276] width 489 height 90
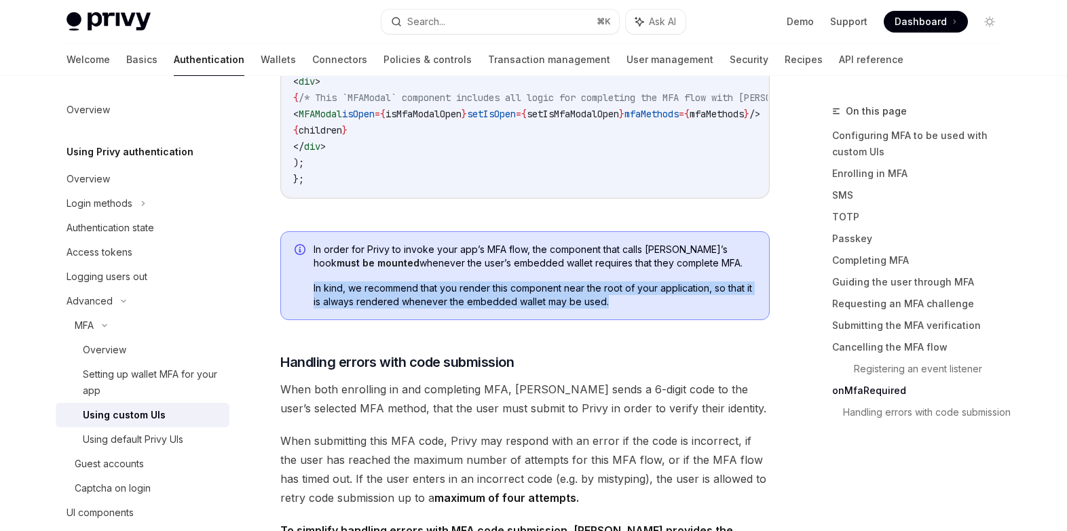
click at [624, 304] on span "In kind, we recommend that you render this component near the root of your appl…" at bounding box center [534, 295] width 442 height 27
drag, startPoint x: 628, startPoint y: 304, endPoint x: 366, endPoint y: 297, distance: 262.0
click at [366, 297] on span "In kind, we recommend that you render this component near the root of your appl…" at bounding box center [534, 295] width 442 height 27
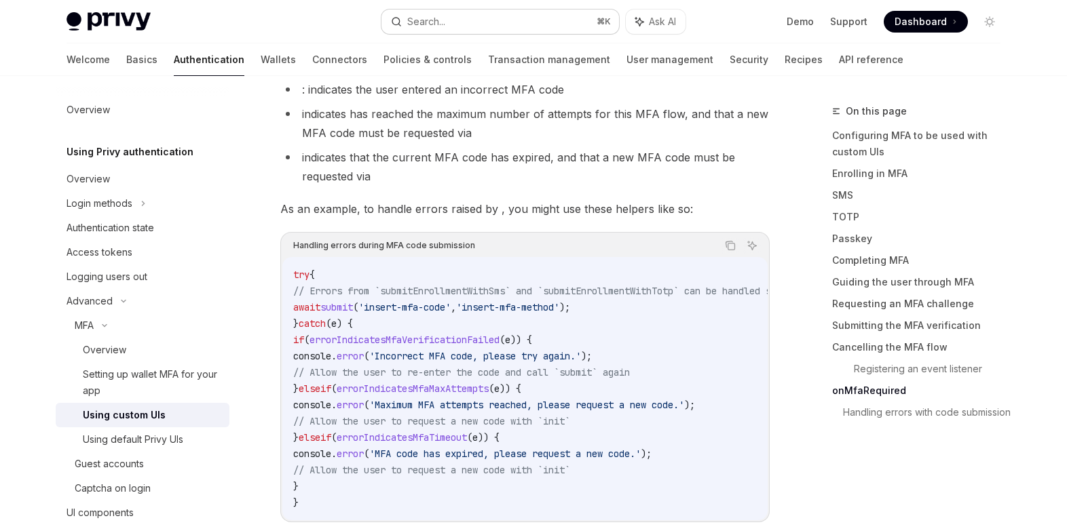
scroll to position [6028, 0]
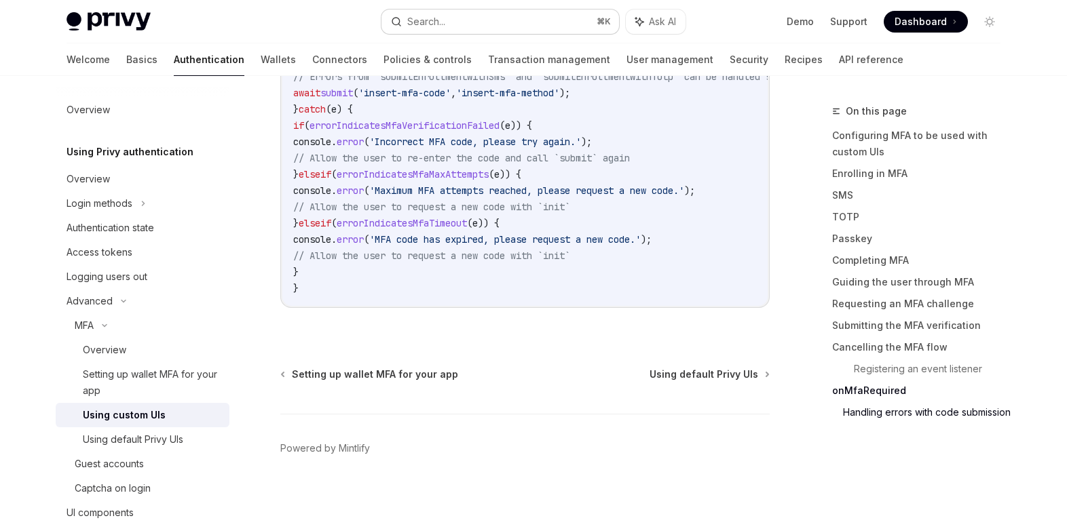
type textarea "*"
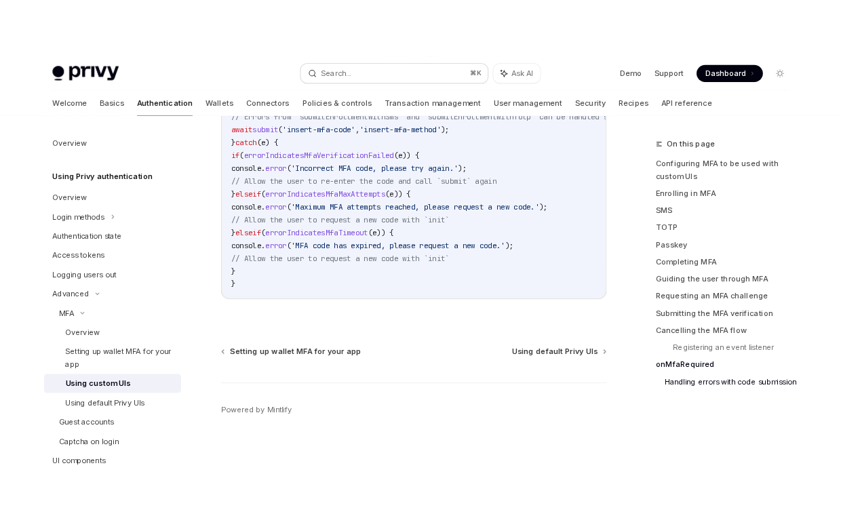
scroll to position [5806, 0]
